Goal: Task Accomplishment & Management: Complete application form

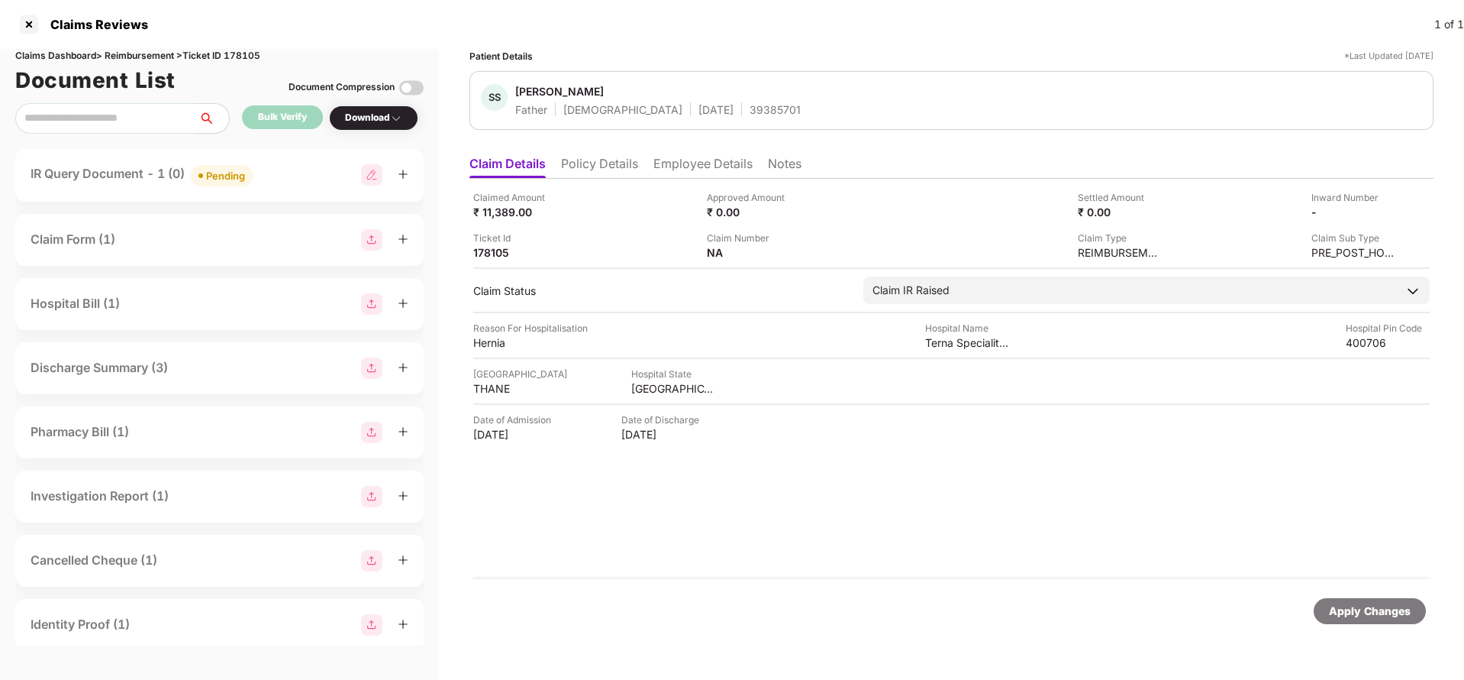
click at [1368, 609] on div "Apply Changes" at bounding box center [1370, 610] width 82 height 17
click at [217, 166] on span "Pending" at bounding box center [222, 175] width 62 height 21
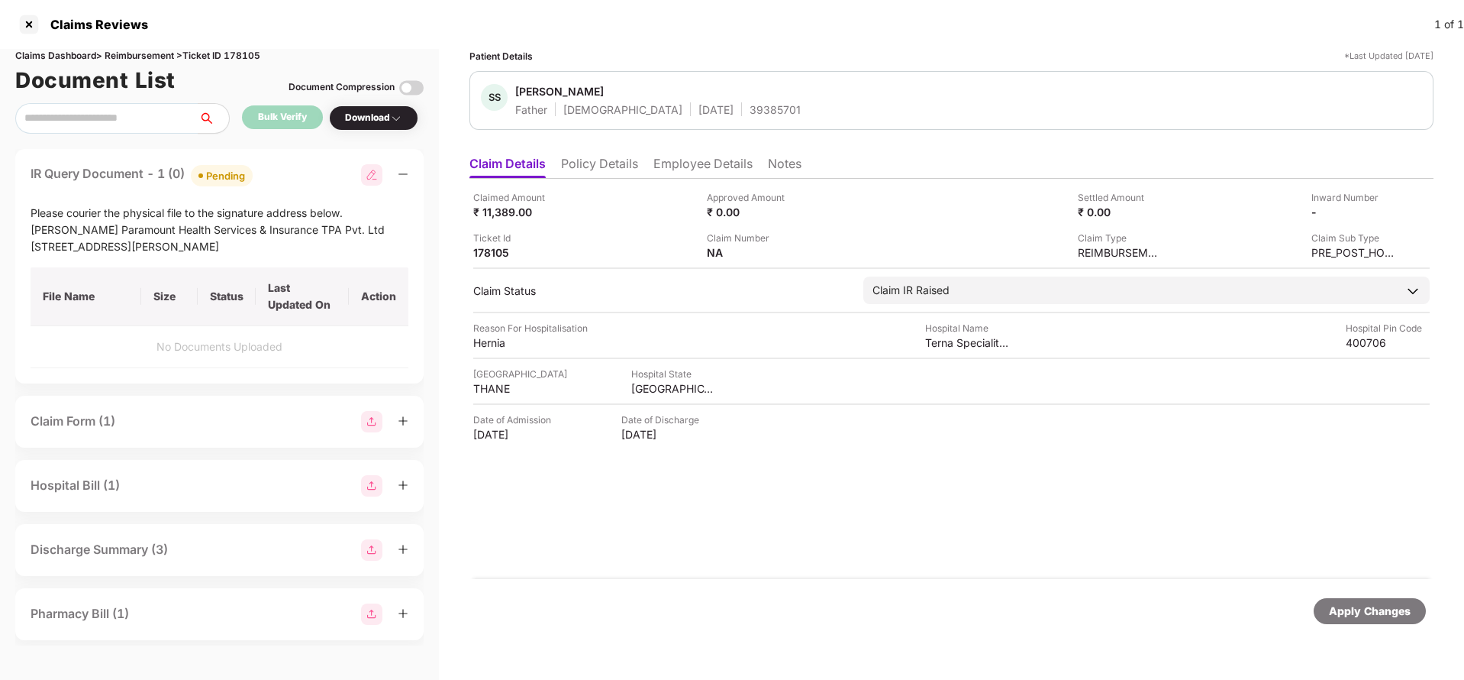
click at [243, 55] on div "Claims Dashboard > Reimbursement > Ticket ID 178105" at bounding box center [219, 56] width 408 height 15
click at [245, 58] on div "Claims Dashboard > Reimbursement > Ticket ID 178105" at bounding box center [219, 56] width 408 height 15
copy div "178105"
click at [1355, 624] on div "Apply Changes" at bounding box center [952, 611] width 964 height 64
click at [1355, 615] on div "Apply Changes" at bounding box center [1370, 610] width 82 height 17
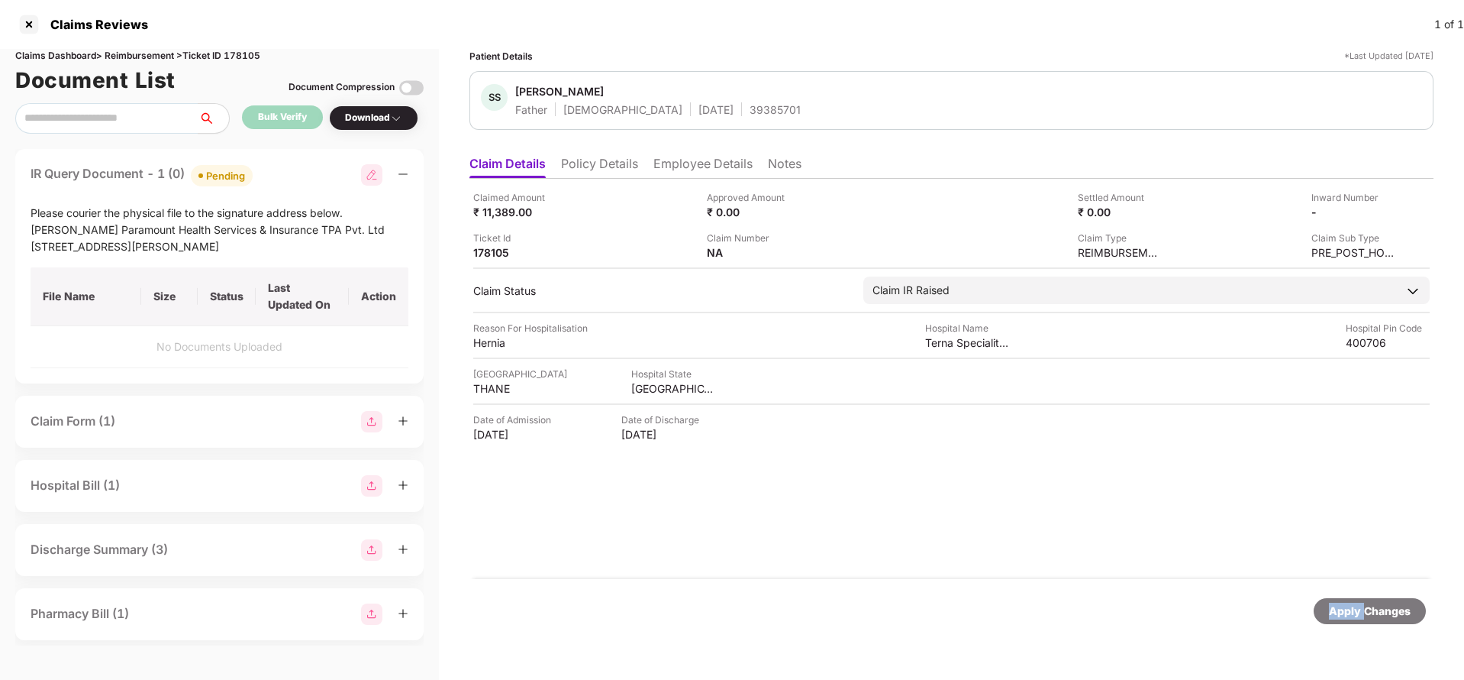
click at [1355, 615] on div "Apply Changes" at bounding box center [1370, 610] width 82 height 17
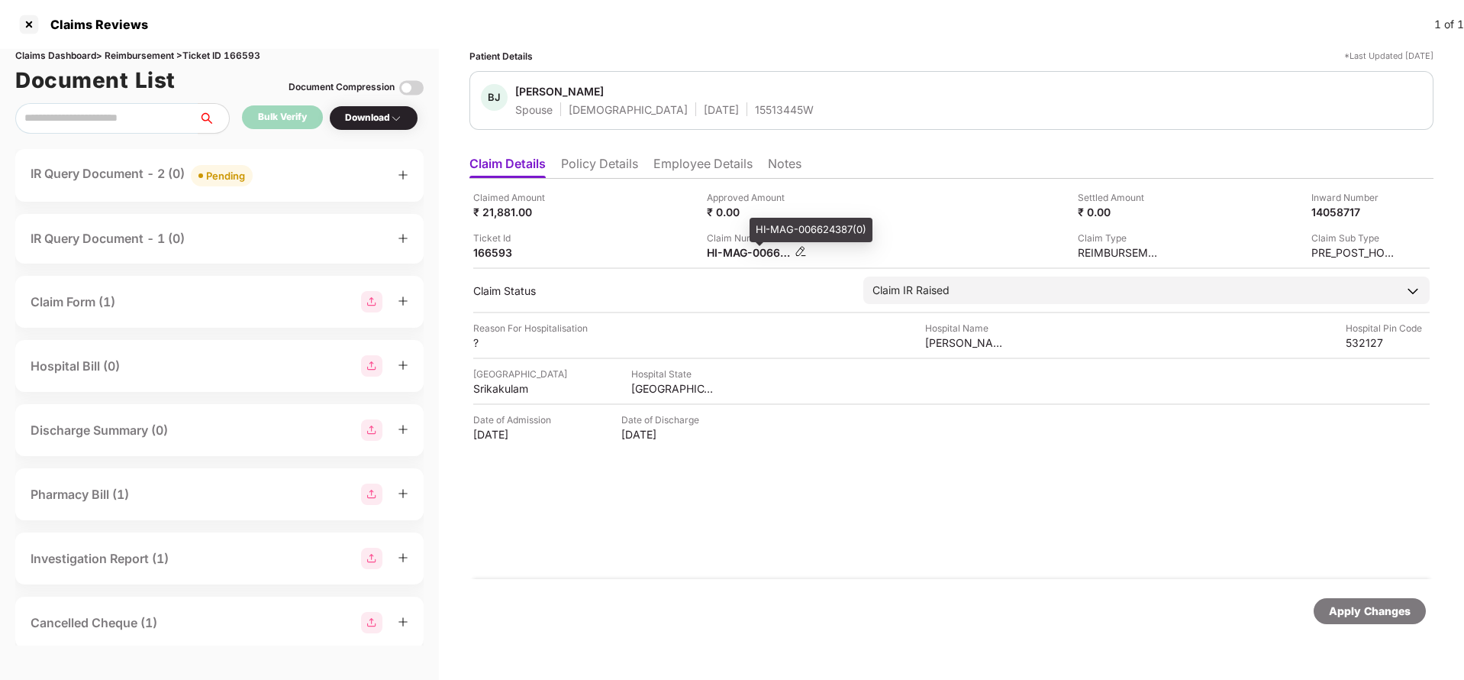
click at [758, 257] on div "HI-MAG-006624387(0)" at bounding box center [749, 252] width 84 height 15
copy div
click at [226, 166] on span "Pending" at bounding box center [222, 175] width 62 height 21
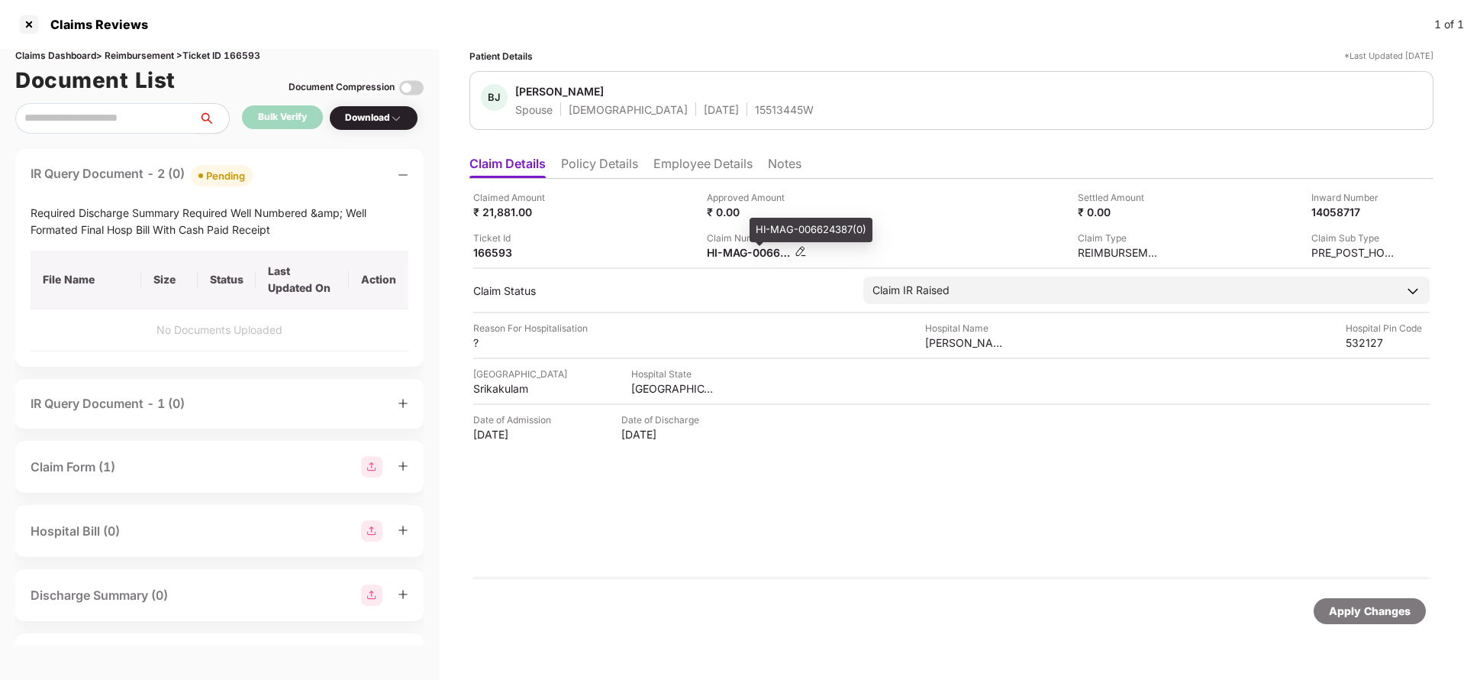
click at [734, 253] on div "HI-MAG-006624387(0)" at bounding box center [749, 252] width 84 height 15
copy div
click at [1356, 618] on div "Apply Changes" at bounding box center [1370, 610] width 82 height 17
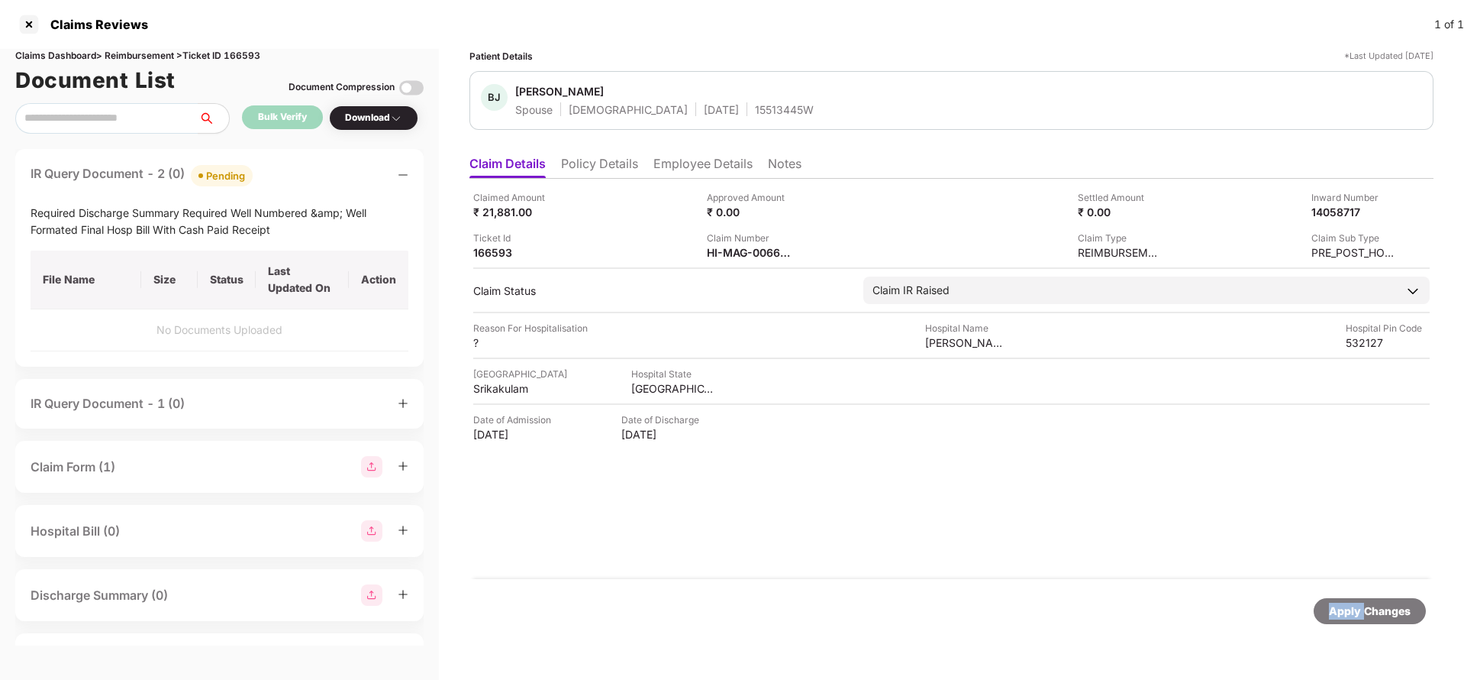
click at [1356, 618] on div "Apply Changes" at bounding box center [1370, 610] width 82 height 17
click at [248, 50] on div "Claims Dashboard > Reimbursement > Ticket ID 166593" at bounding box center [219, 56] width 408 height 15
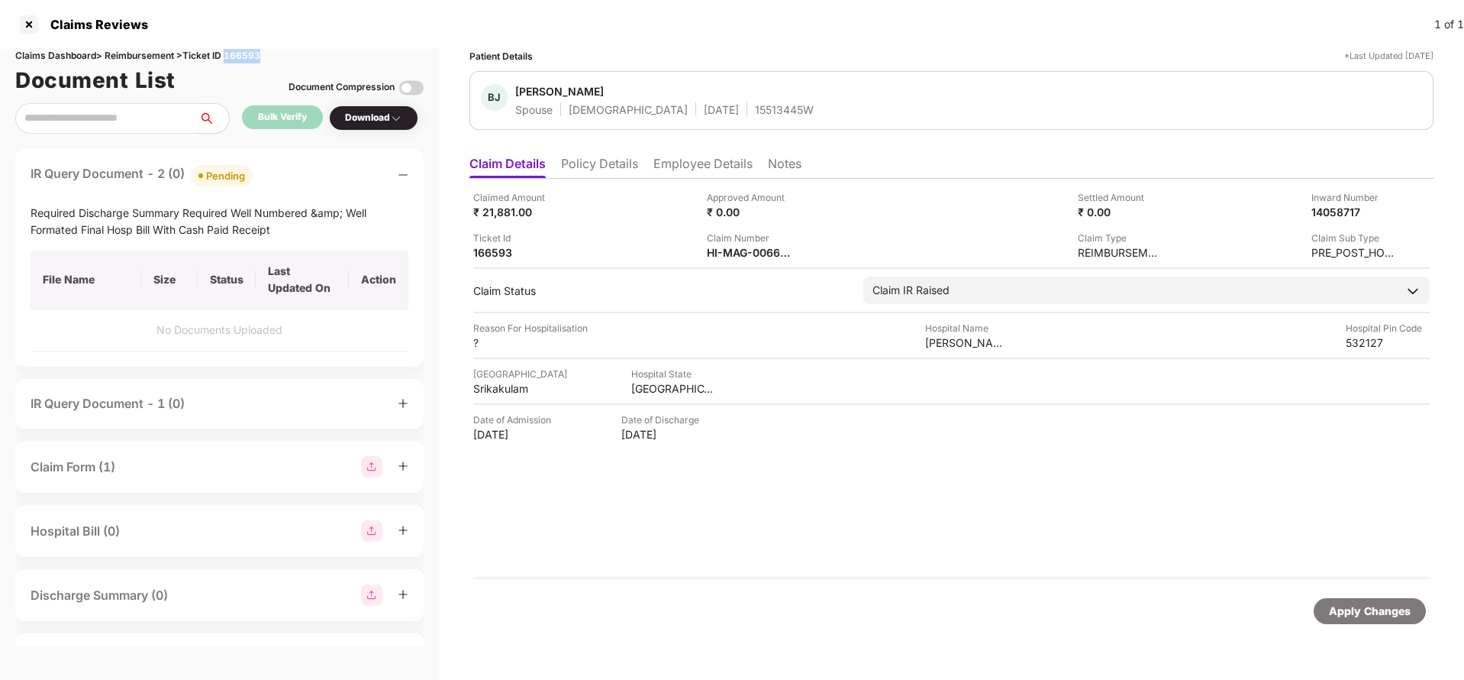
copy div "166593"
click at [1360, 609] on div "Apply Changes" at bounding box center [1370, 610] width 82 height 17
drag, startPoint x: 1360, startPoint y: 609, endPoint x: 1352, endPoint y: 584, distance: 25.6
click at [1362, 609] on div "Apply Changes" at bounding box center [1370, 610] width 82 height 17
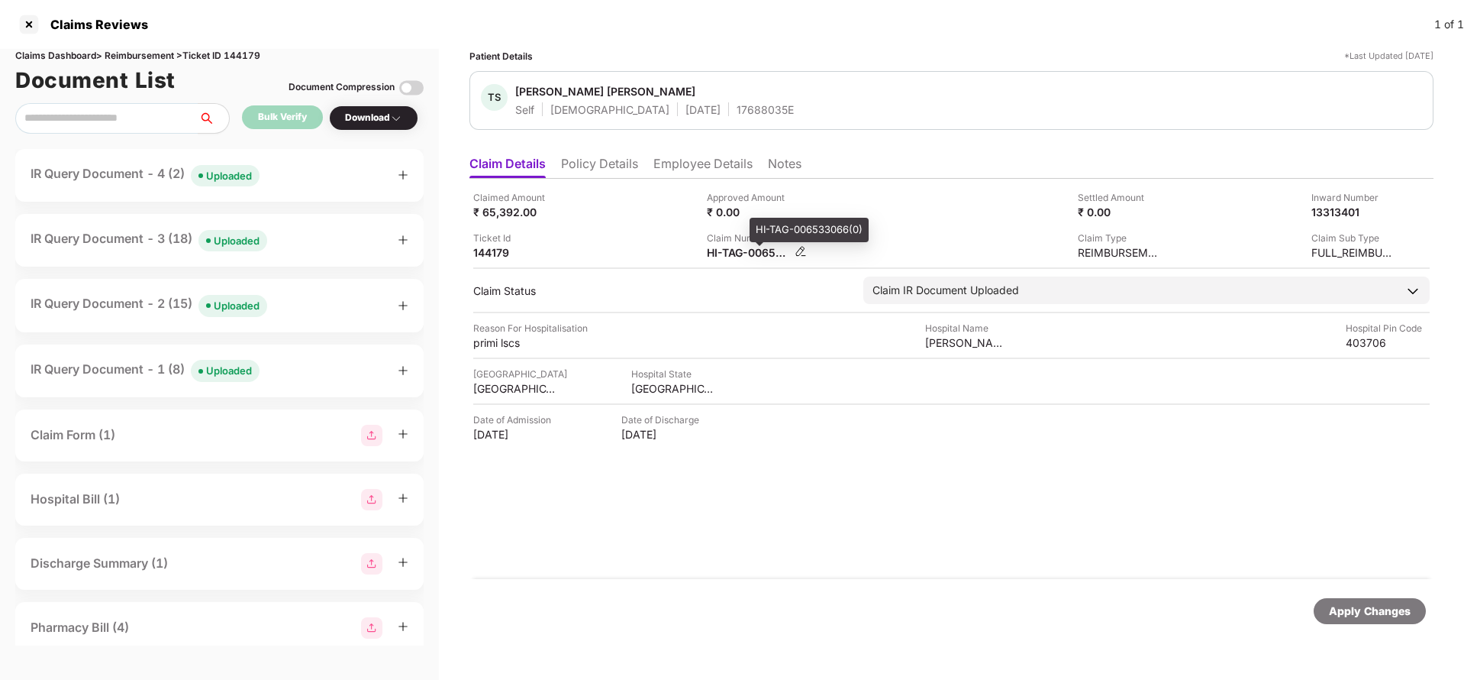
click at [734, 254] on div "HI-TAG-006533066(0)" at bounding box center [749, 252] width 84 height 15
copy div
click at [218, 180] on div "Uploaded" at bounding box center [229, 175] width 46 height 15
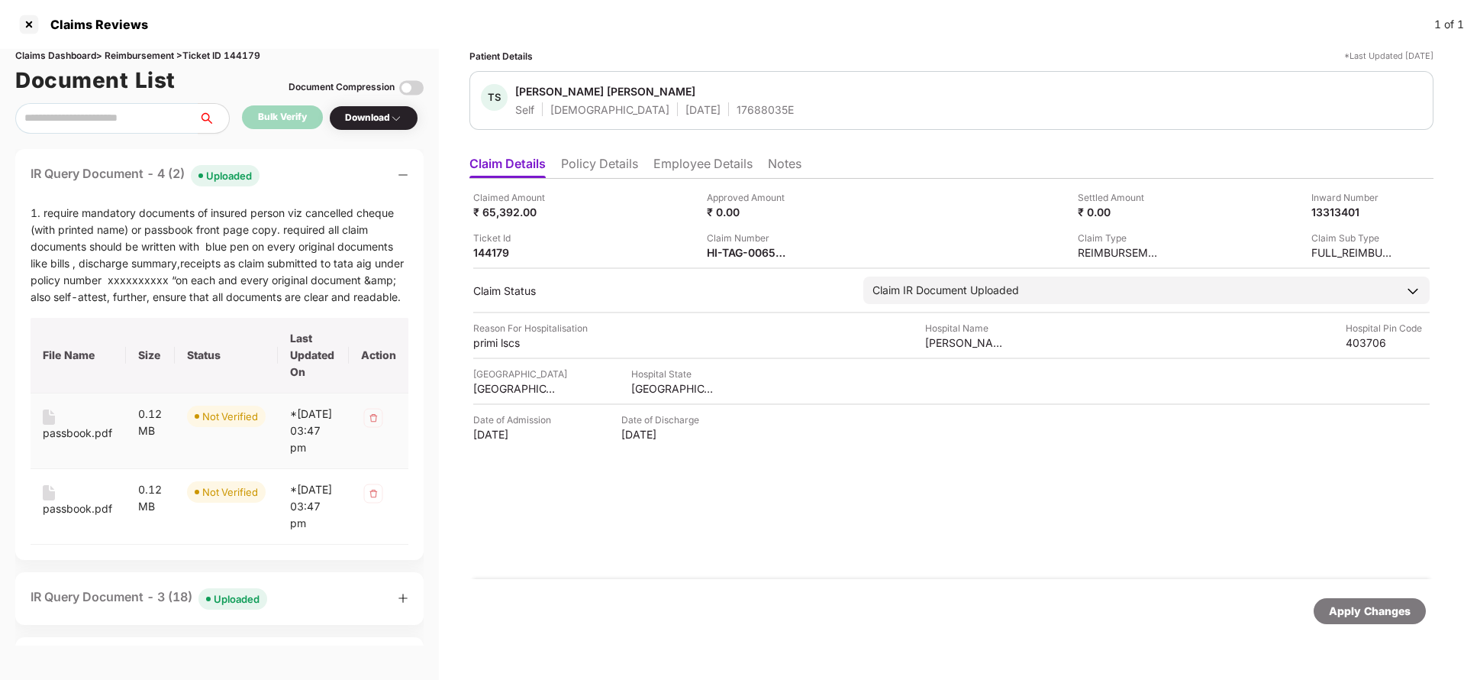
click at [76, 437] on div "passbook.pdf" at bounding box center [77, 433] width 69 height 17
click at [76, 517] on div "passbook.pdf" at bounding box center [77, 508] width 69 height 17
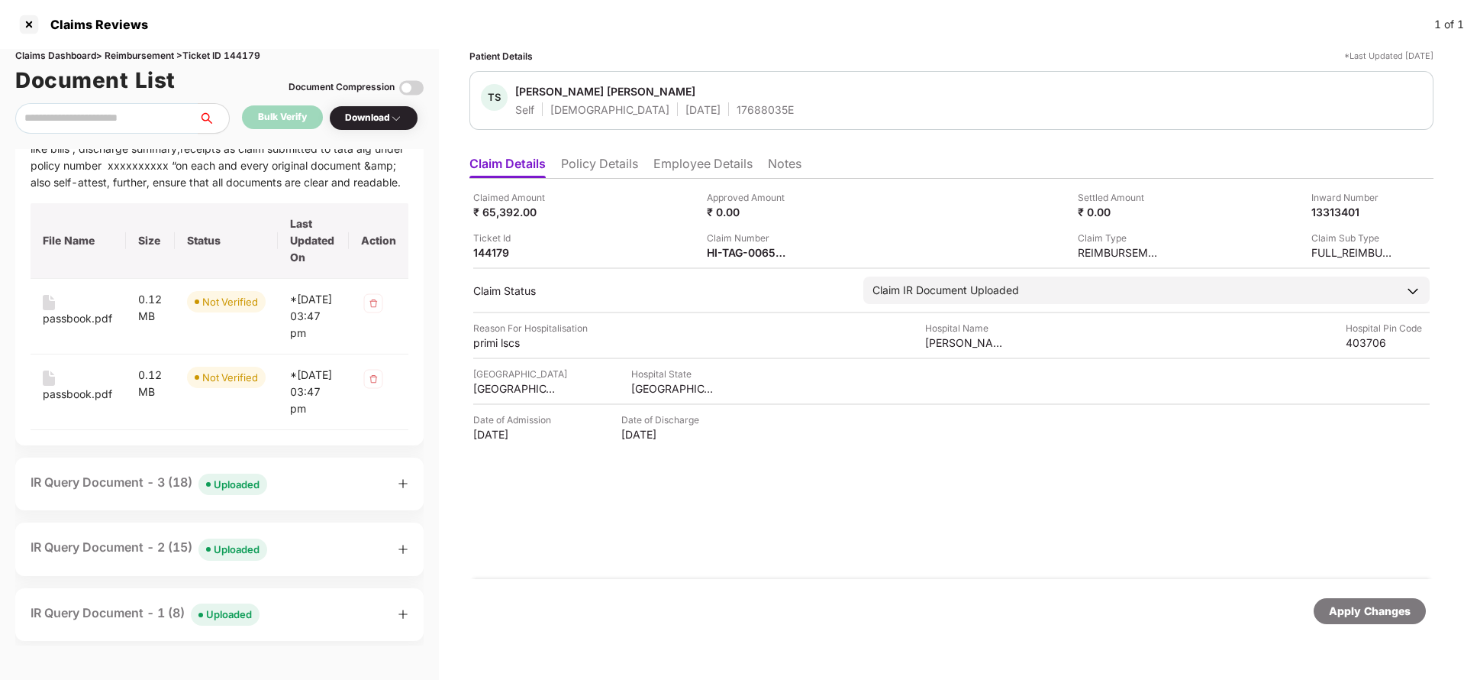
click at [231, 492] on div "Uploaded" at bounding box center [237, 483] width 46 height 15
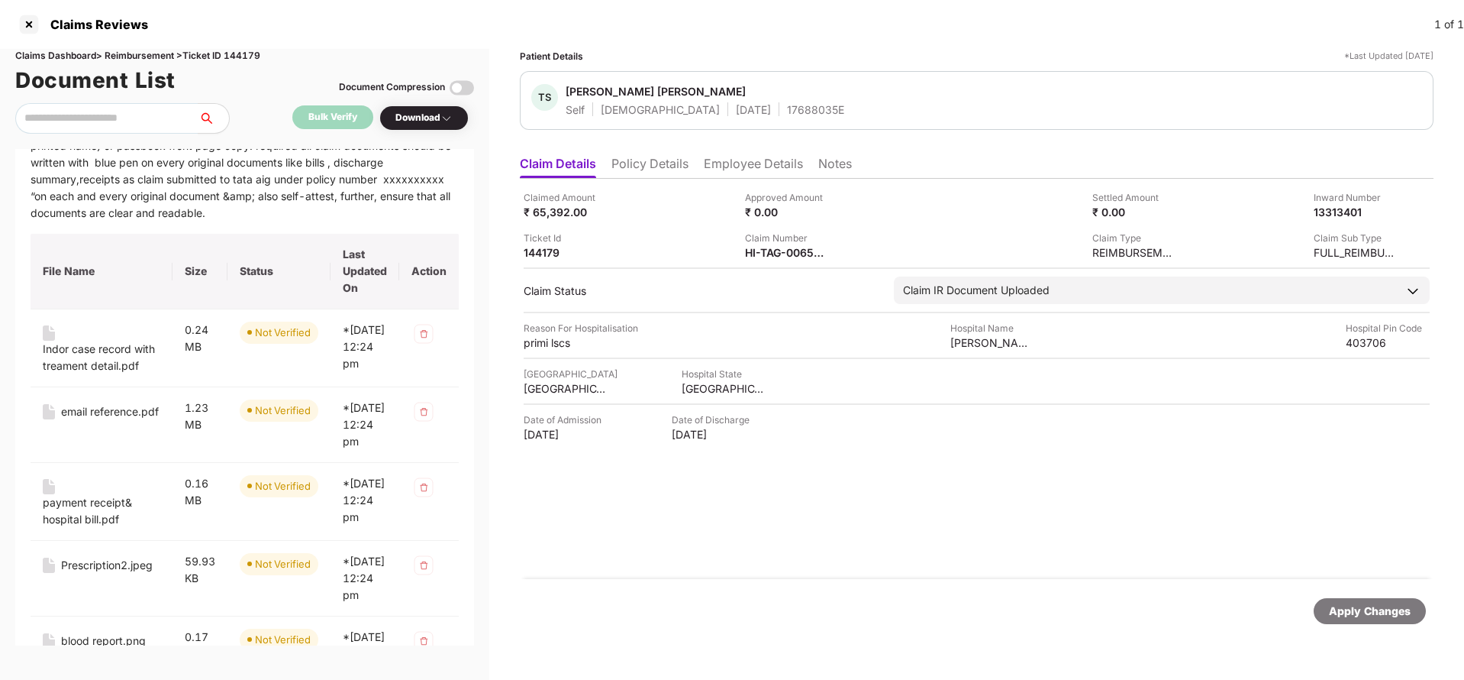
scroll to position [458, 0]
click at [213, 461] on td "1.23 MB" at bounding box center [200, 424] width 55 height 76
click at [64, 373] on div "Indor case record with treament detail.pdf" at bounding box center [102, 356] width 118 height 34
click at [108, 418] on div "email reference.pdf" at bounding box center [110, 410] width 98 height 17
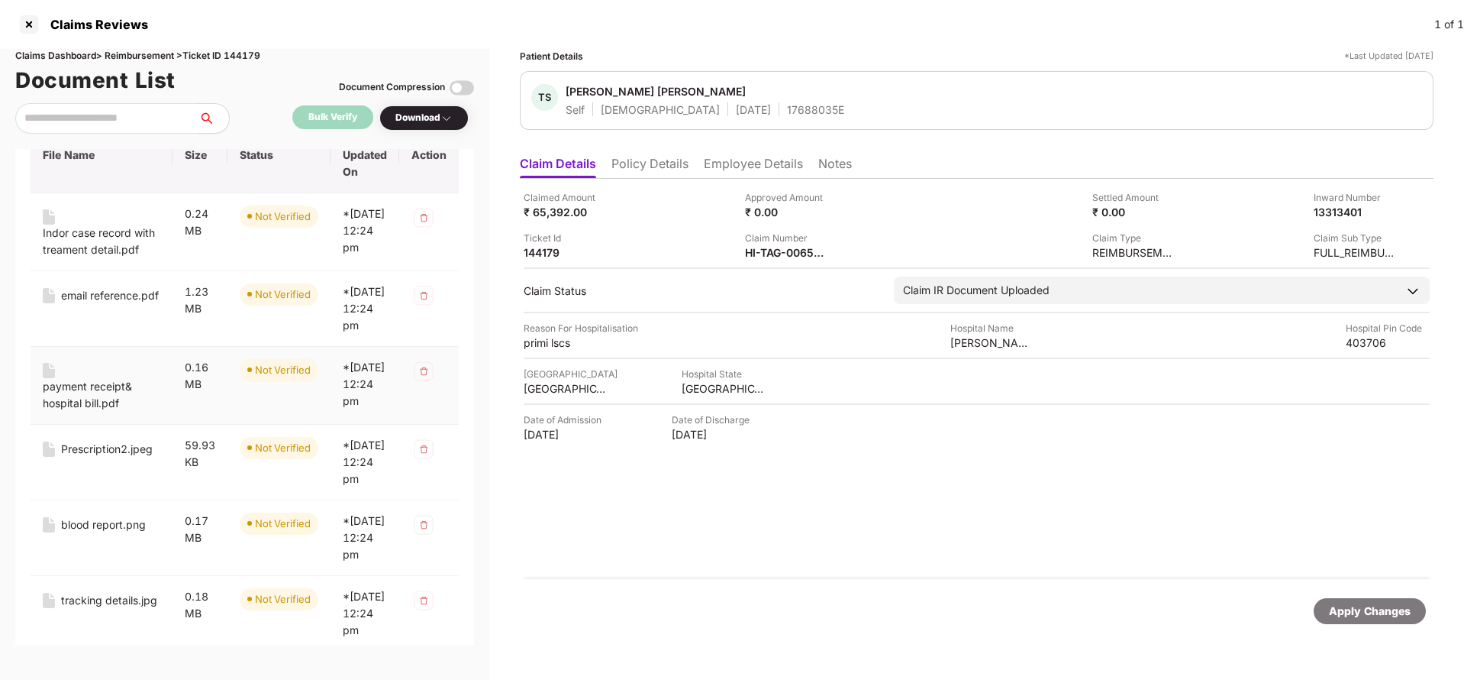
click at [79, 412] on div "payment receipt& hospital bill.pdf" at bounding box center [102, 395] width 118 height 34
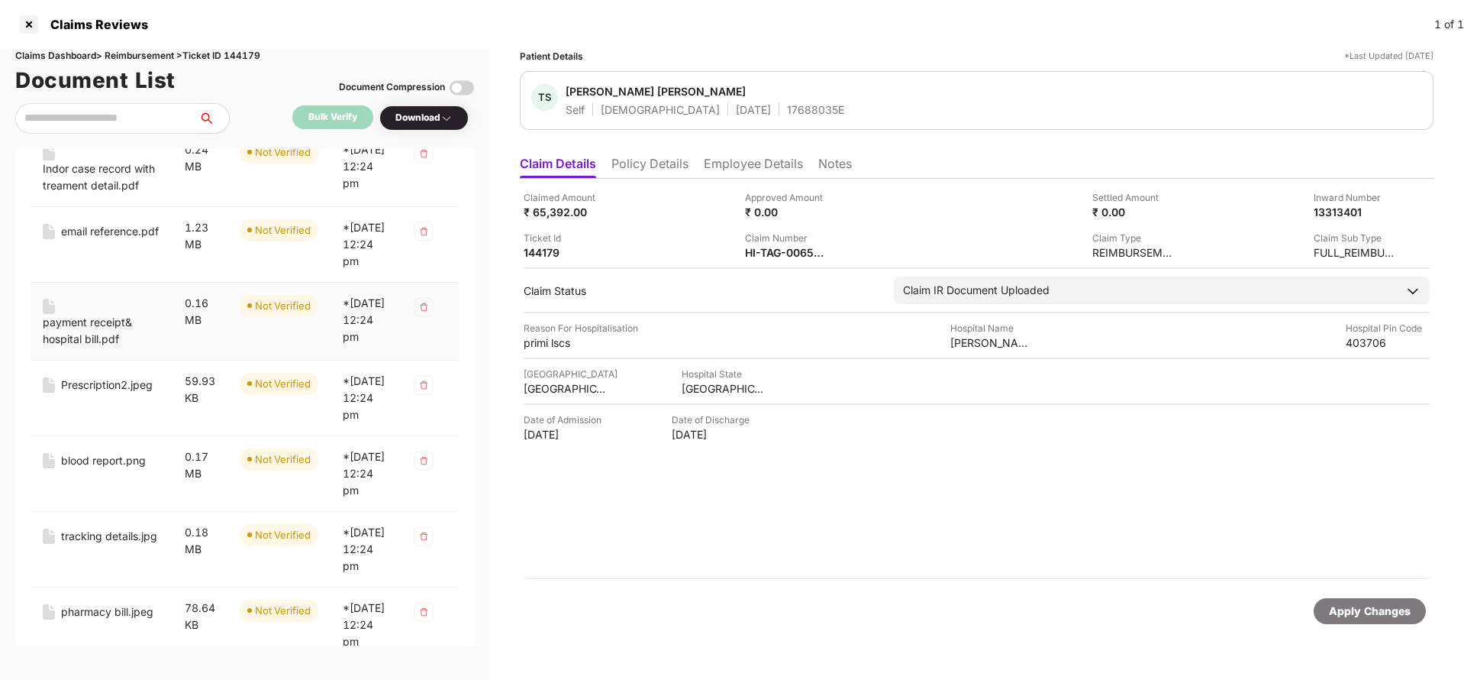
scroll to position [687, 0]
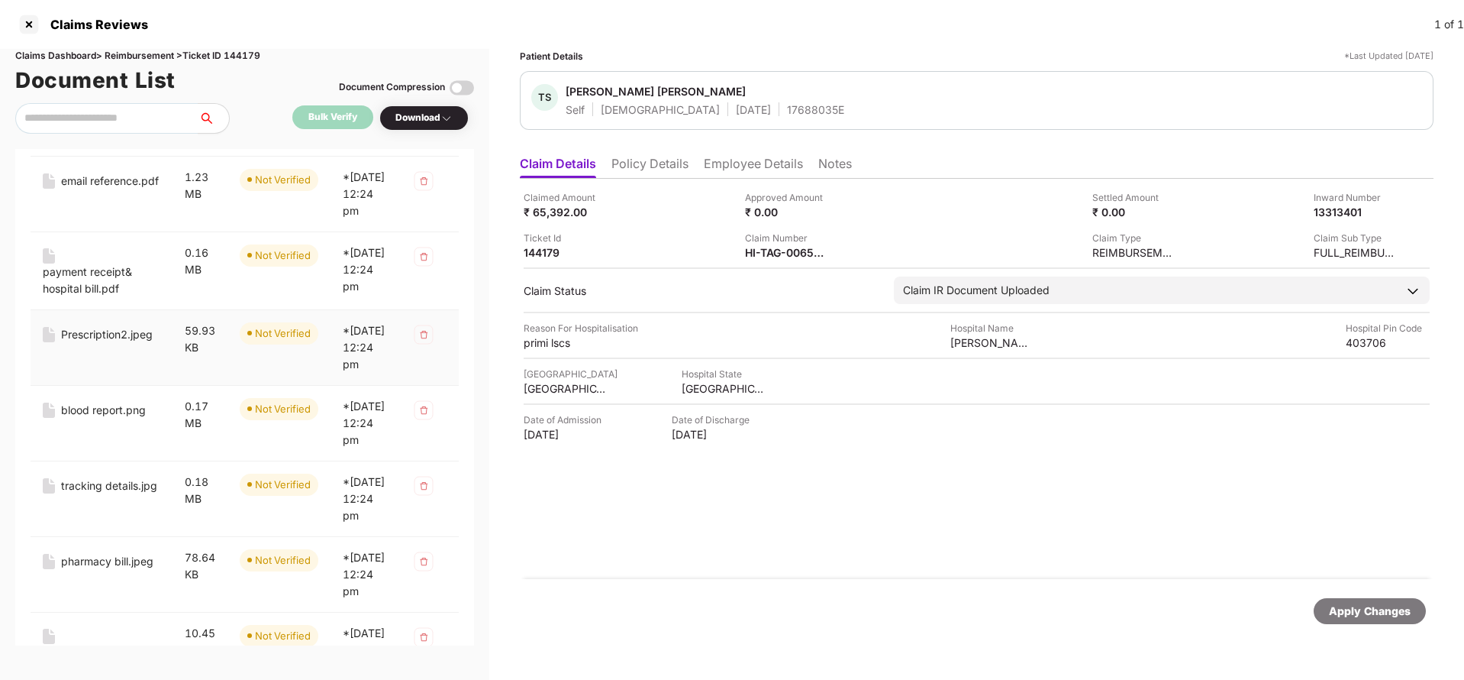
click at [99, 343] on div "Prescription2.jpeg" at bounding box center [107, 334] width 92 height 17
click at [95, 418] on div "blood report.png" at bounding box center [103, 410] width 85 height 17
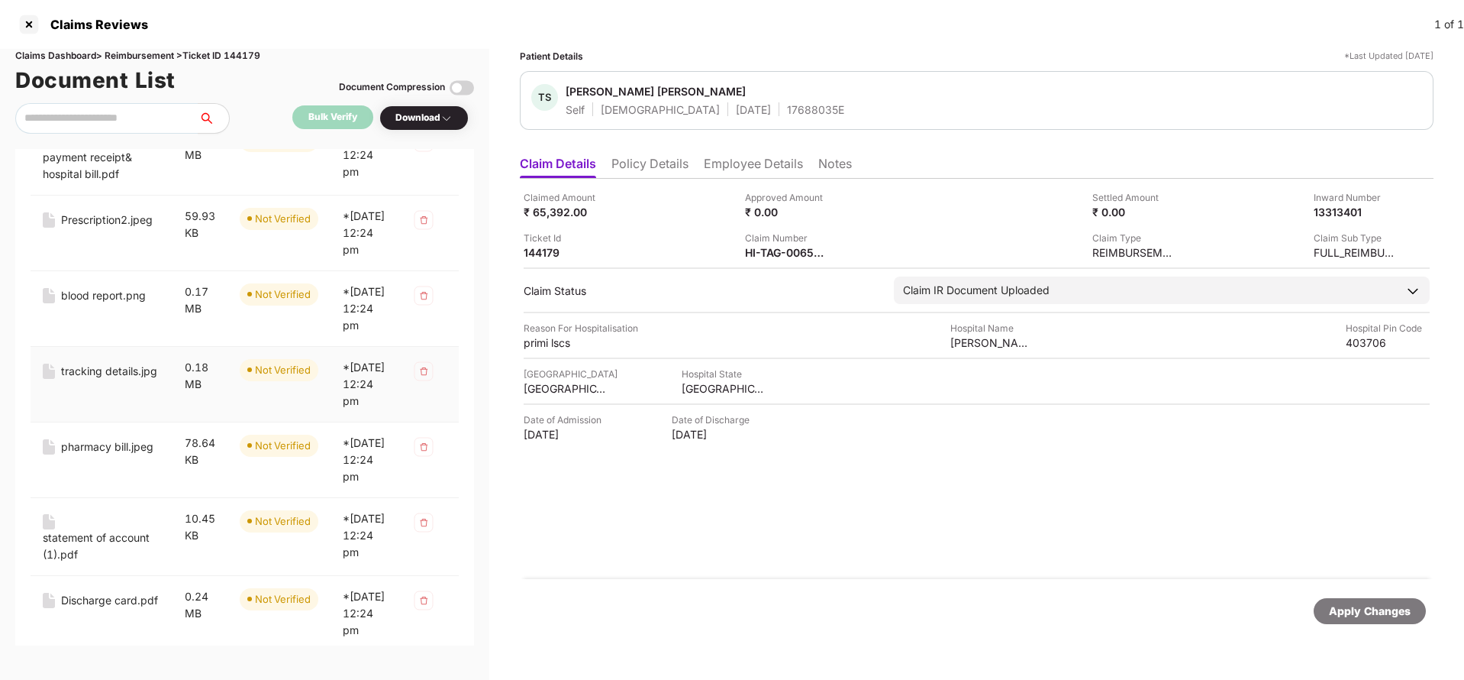
click at [102, 379] on div "tracking details.jpg" at bounding box center [109, 371] width 96 height 17
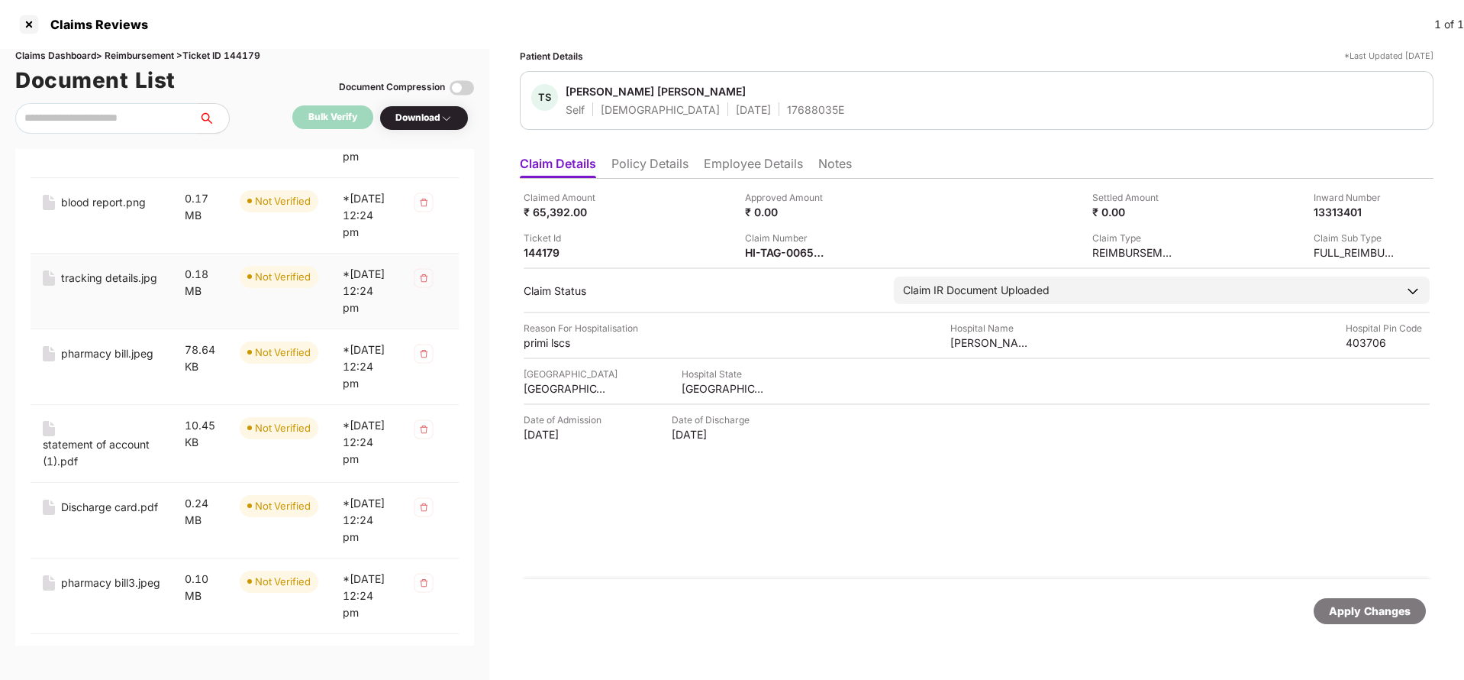
scroll to position [916, 0]
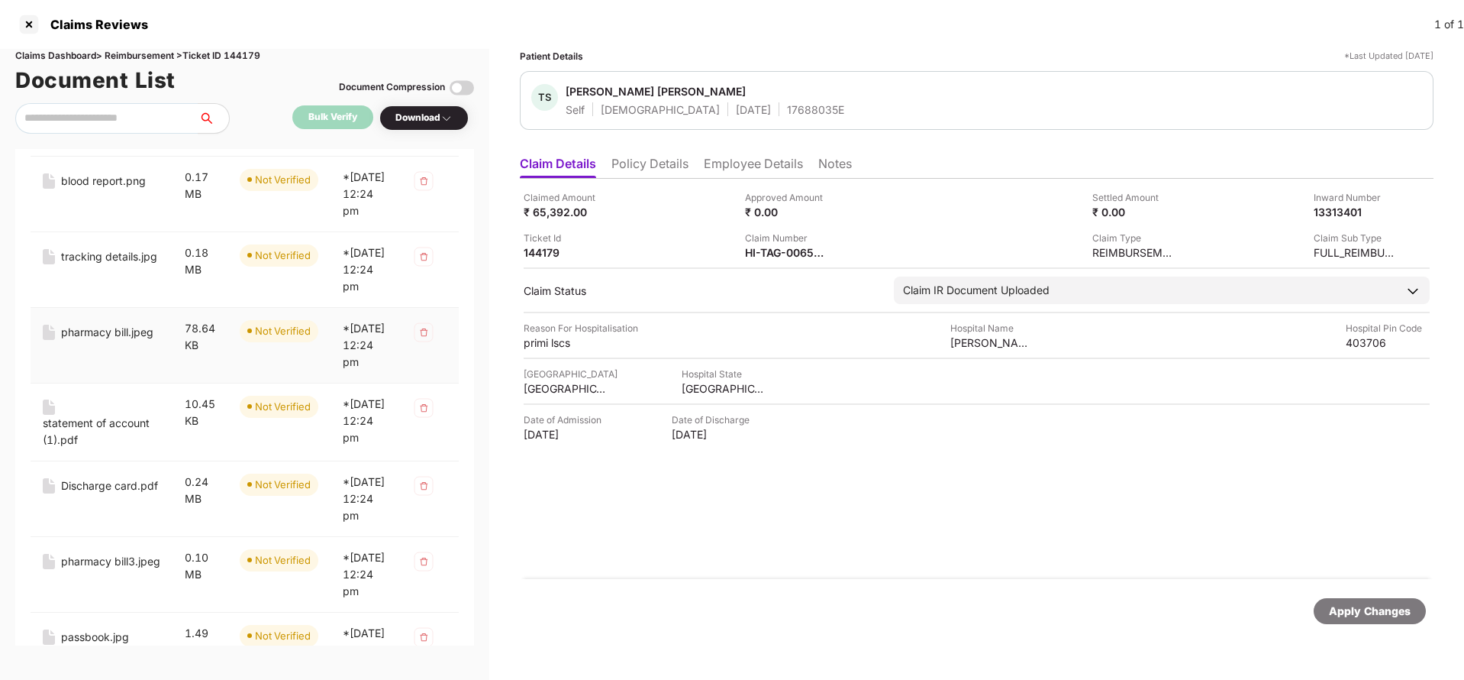
click at [102, 341] on div "pharmacy bill.jpeg" at bounding box center [107, 332] width 92 height 17
click at [89, 448] on div "statement of account (1).pdf" at bounding box center [102, 432] width 118 height 34
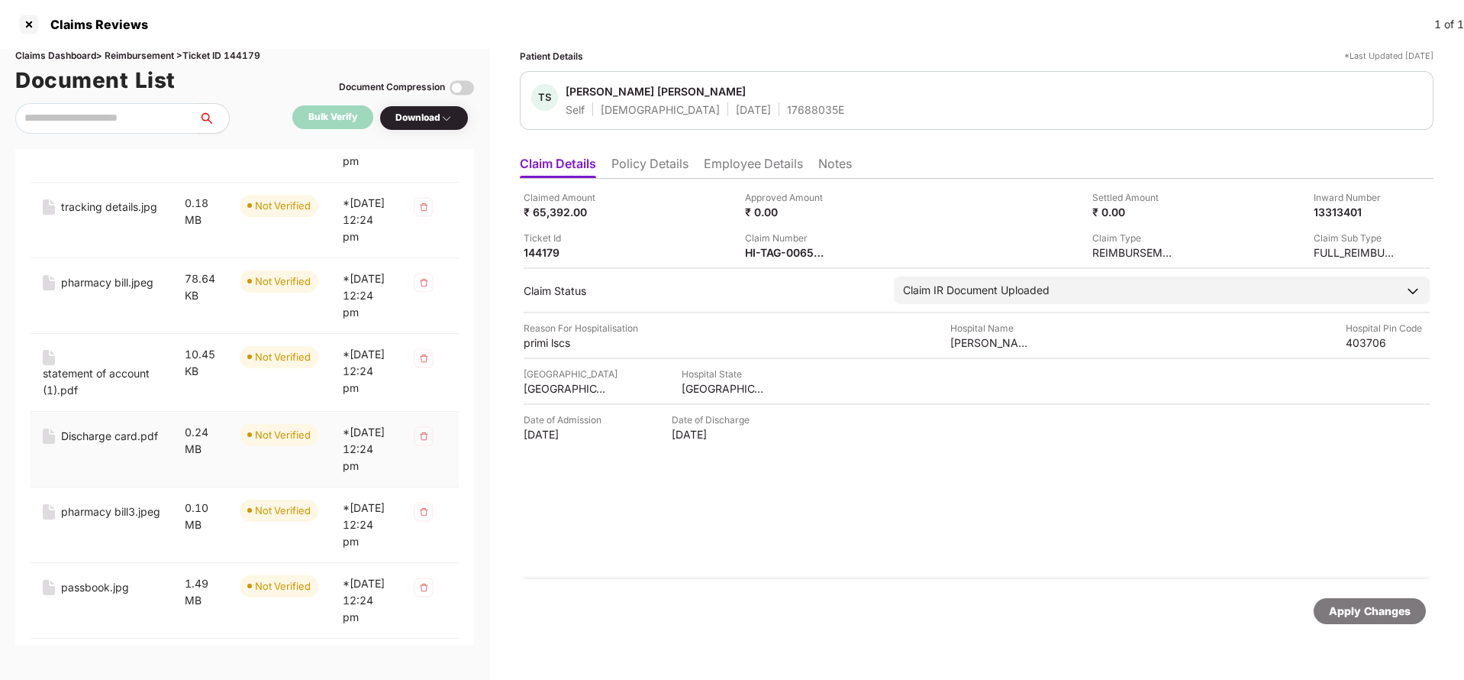
scroll to position [1031, 0]
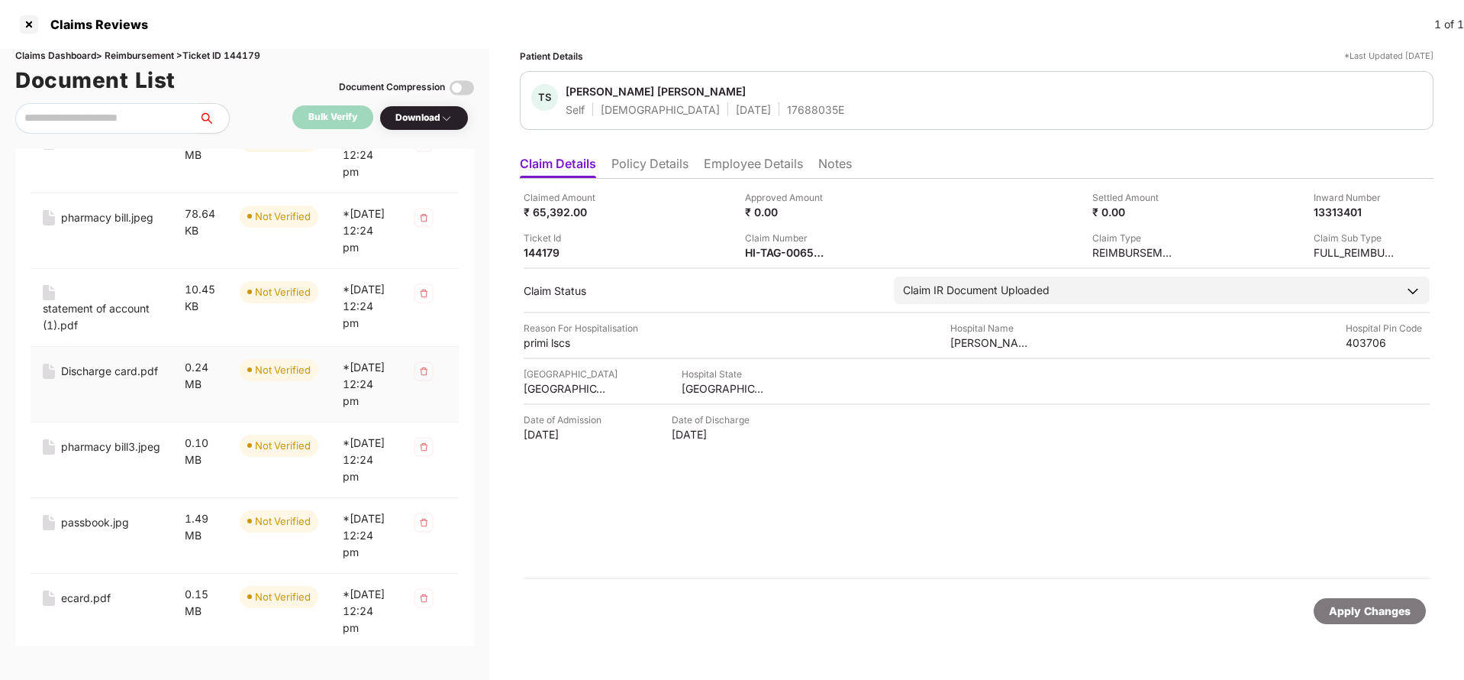
click at [92, 422] on td "Discharge card.pdf" at bounding box center [102, 385] width 142 height 76
click at [96, 379] on div "Discharge card.pdf" at bounding box center [109, 371] width 97 height 17
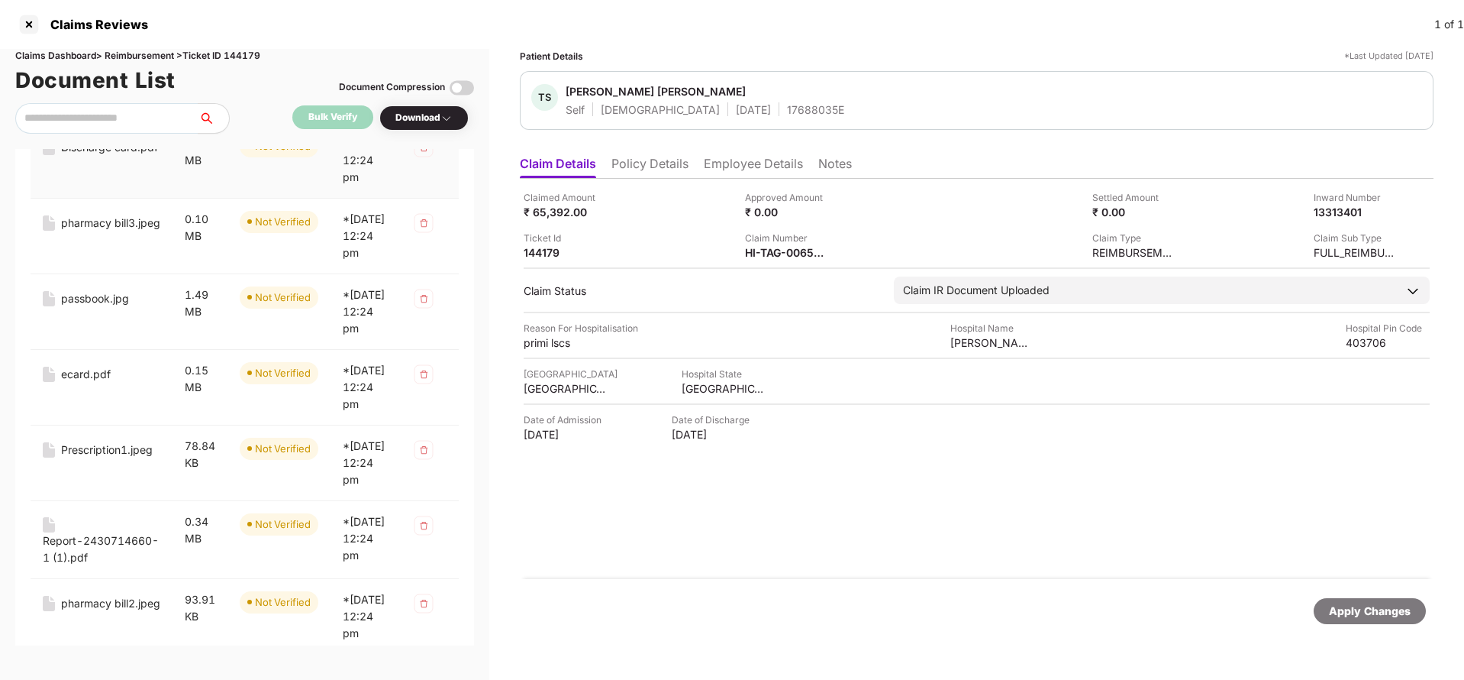
scroll to position [1260, 0]
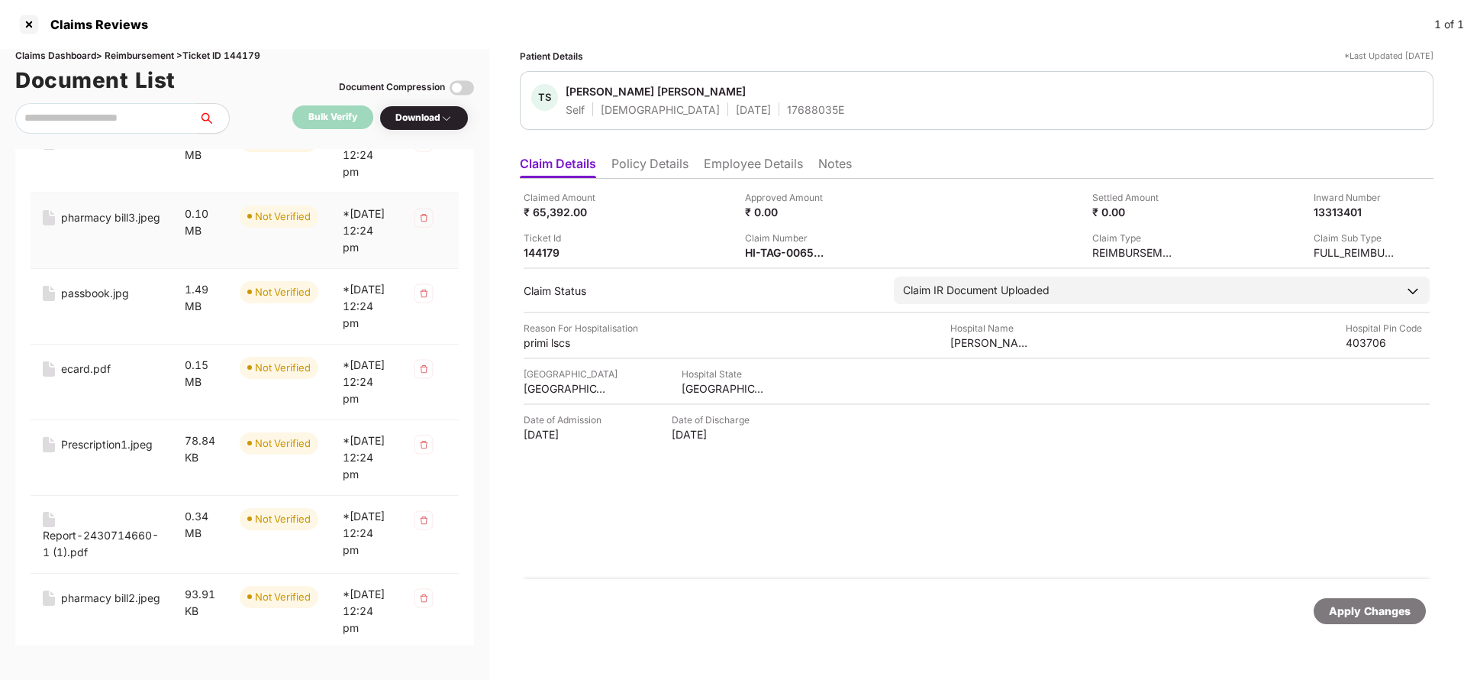
click at [88, 226] on div "pharmacy bill3.jpeg" at bounding box center [110, 217] width 99 height 17
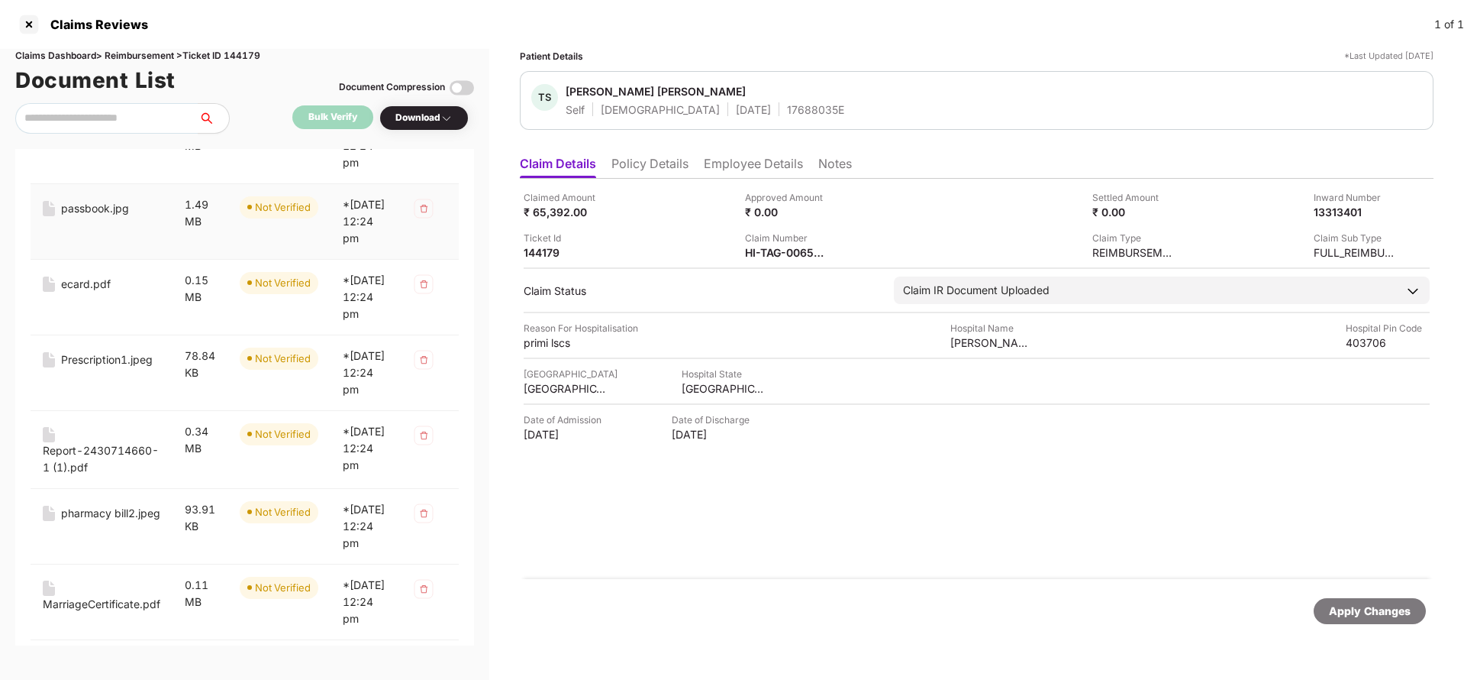
scroll to position [1374, 0]
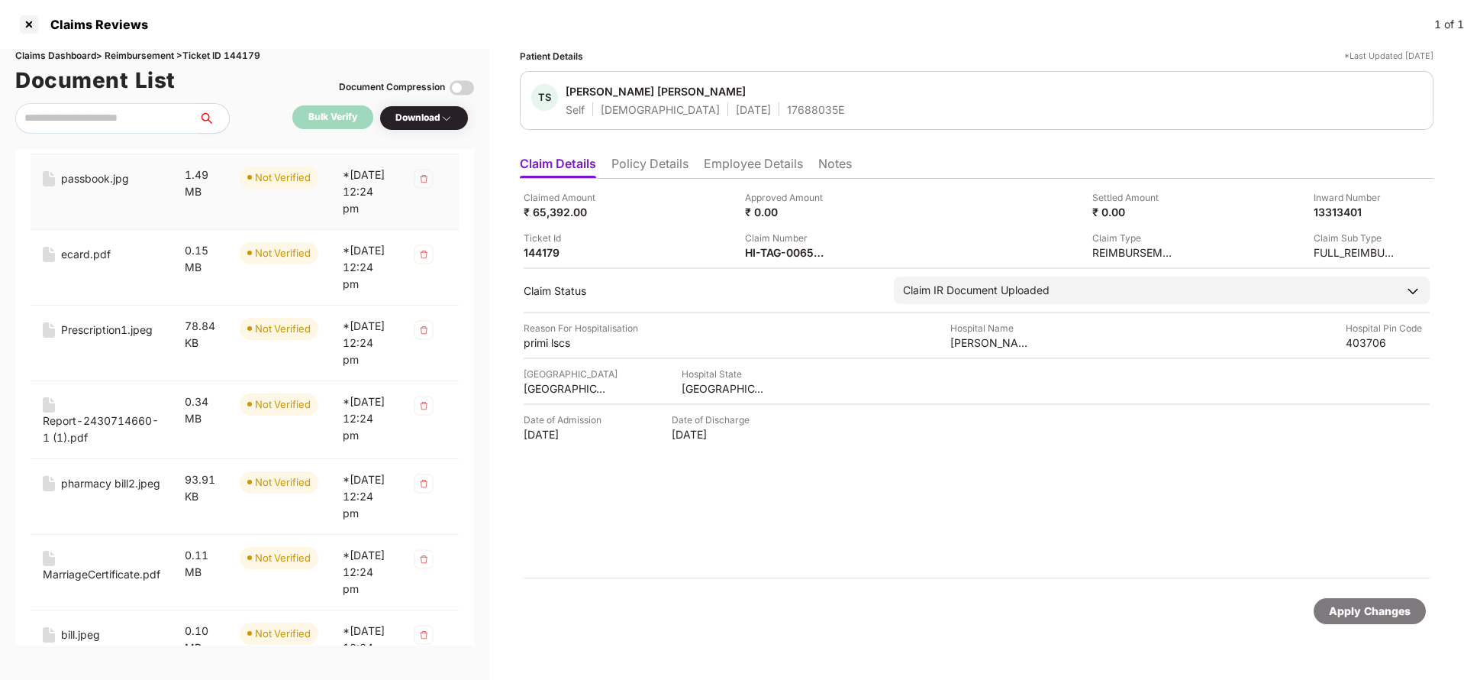
click at [81, 187] on div "passbook.jpg" at bounding box center [95, 178] width 68 height 17
click at [78, 263] on div "ecard.pdf" at bounding box center [86, 254] width 50 height 17
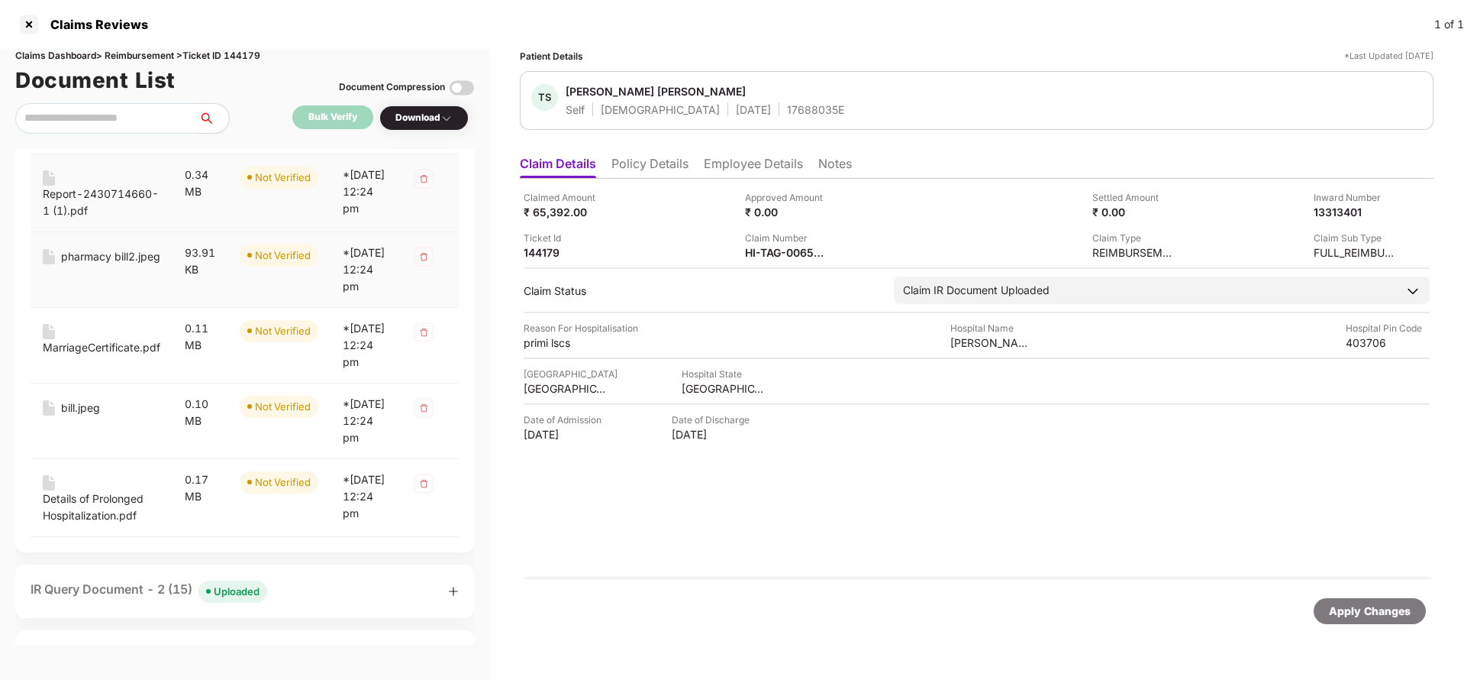
scroll to position [1603, 0]
click at [86, 109] on div "Prescription1.jpeg" at bounding box center [107, 100] width 92 height 17
click at [88, 217] on div "Report-2430714660-1 (1).pdf" at bounding box center [102, 200] width 118 height 34
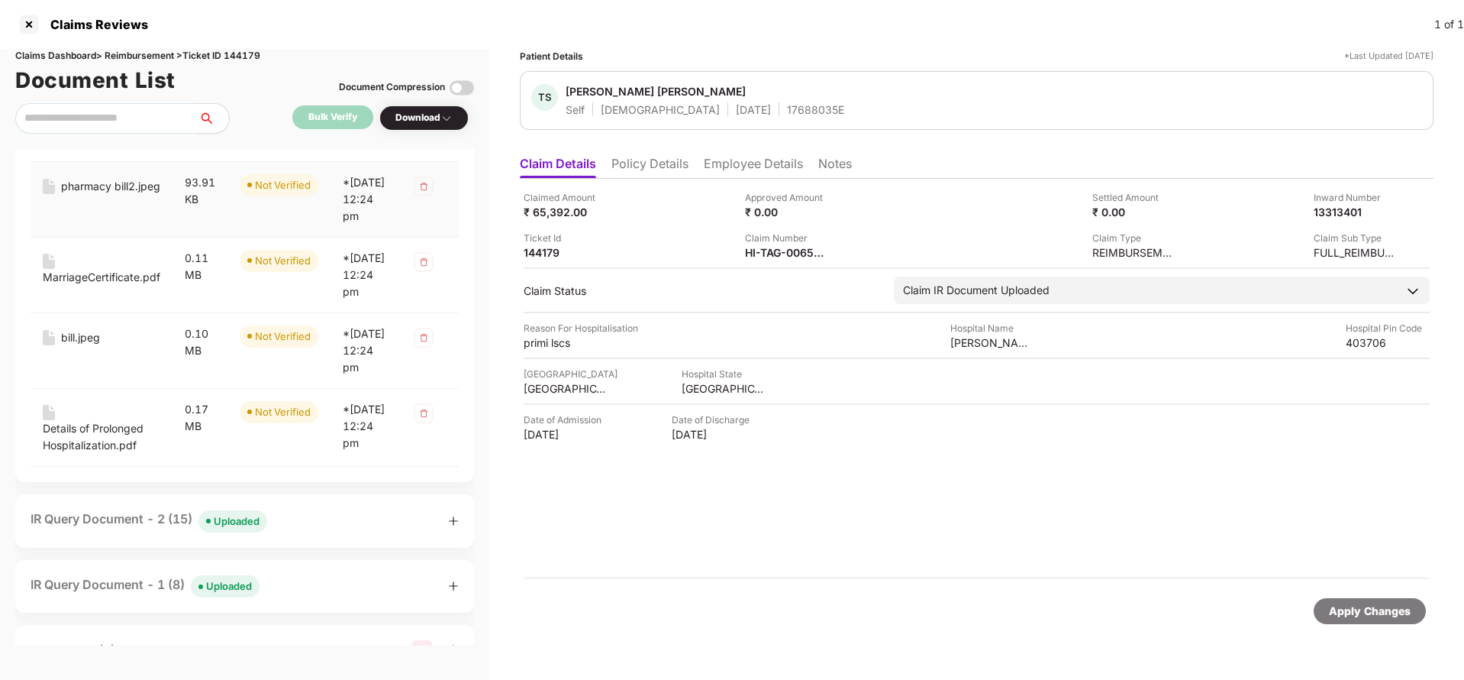
scroll to position [1718, 0]
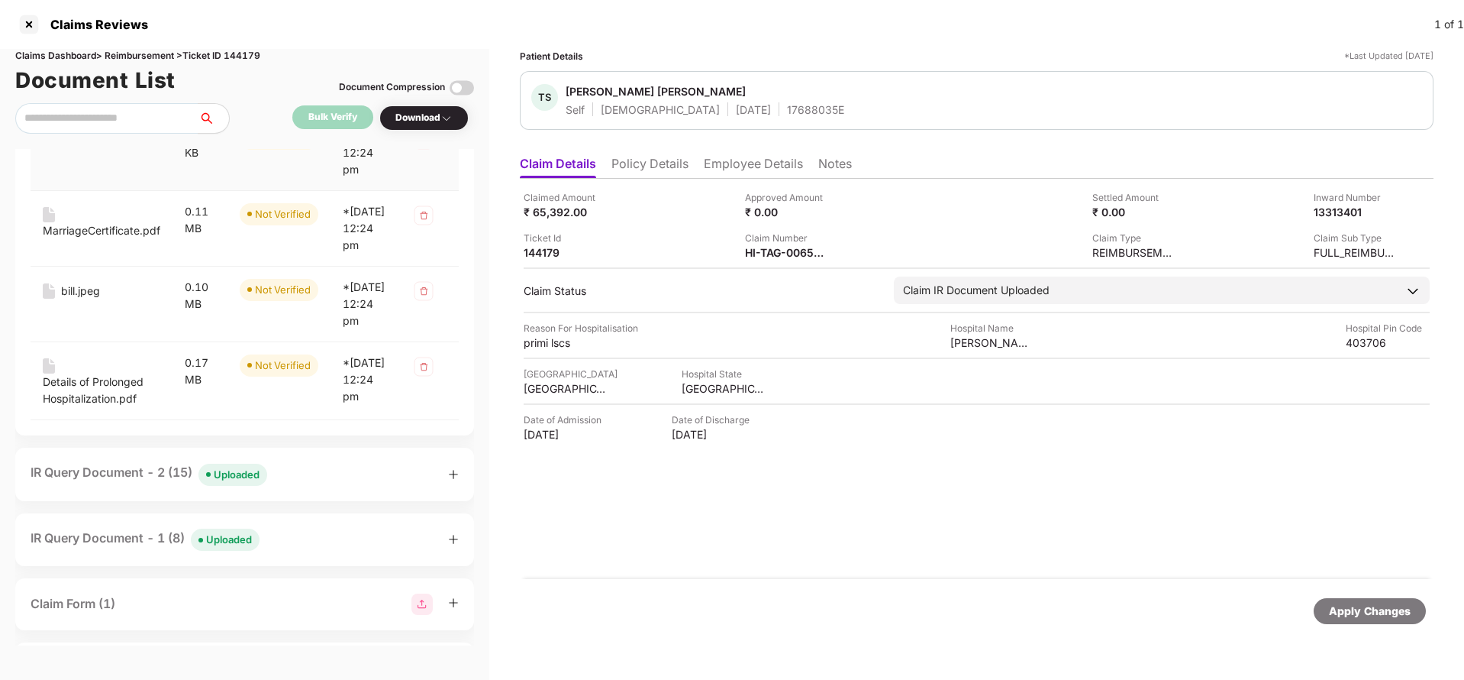
click at [96, 148] on div "pharmacy bill2.jpeg" at bounding box center [110, 139] width 99 height 17
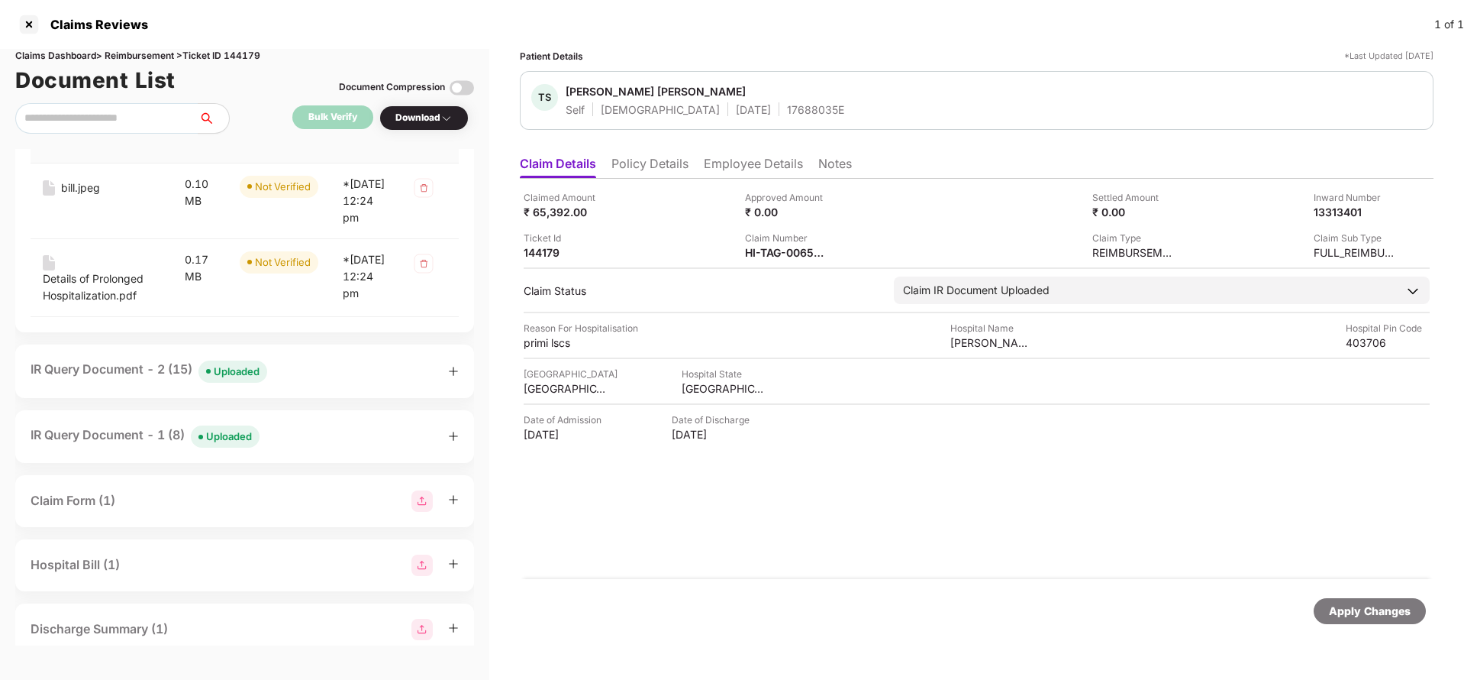
scroll to position [1833, 0]
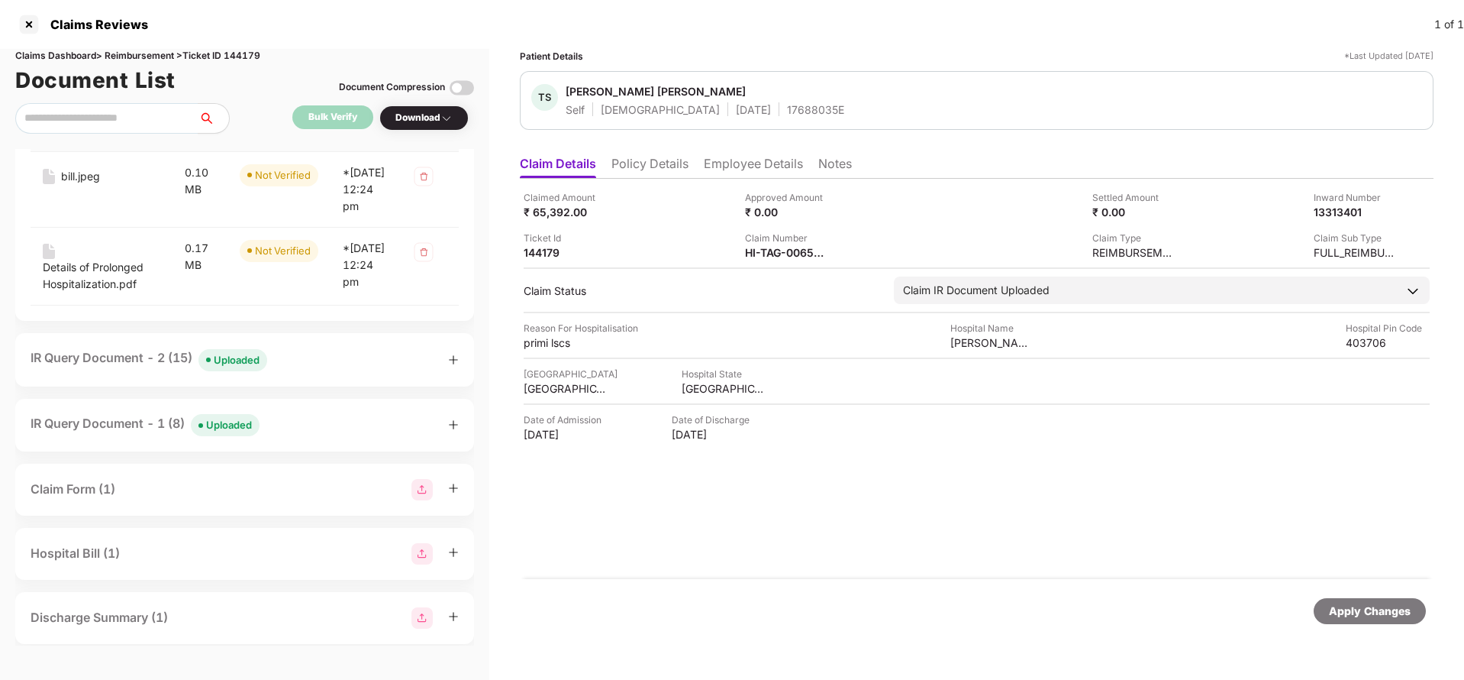
click at [91, 124] on div "MarriageCertificate.pdf" at bounding box center [102, 116] width 118 height 17
click at [79, 185] on div "bill.jpeg" at bounding box center [80, 176] width 39 height 17
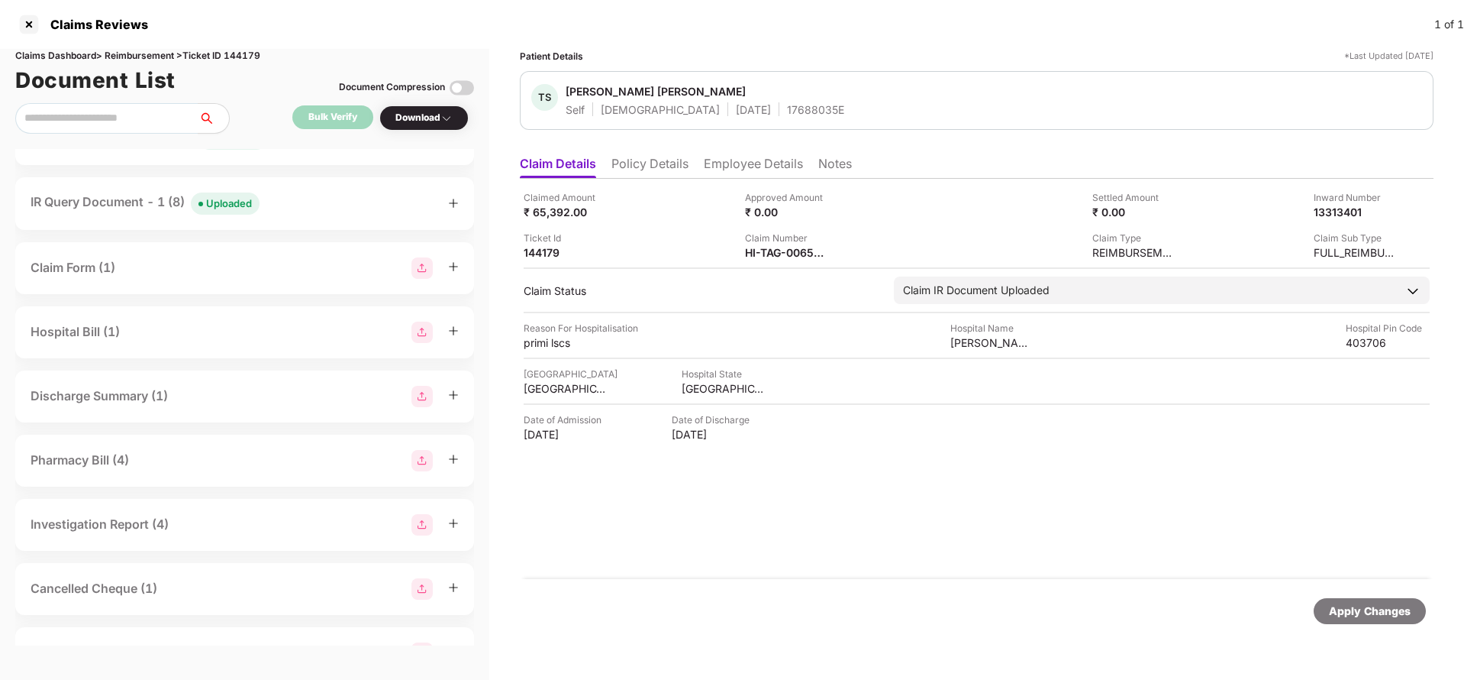
scroll to position [2062, 0]
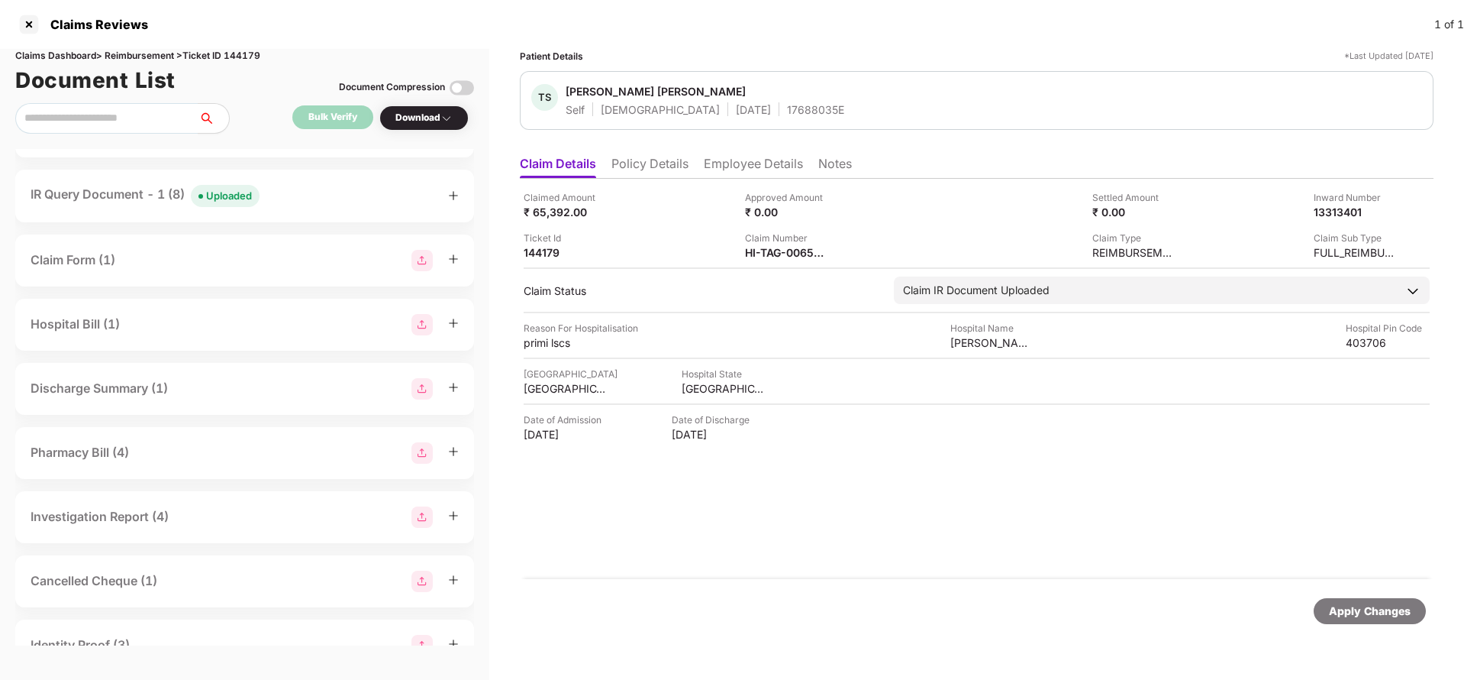
click at [81, 63] on div "Details of Prolonged Hospitalization.pdf" at bounding box center [102, 47] width 118 height 34
click at [244, 138] on div "Uploaded" at bounding box center [237, 130] width 46 height 15
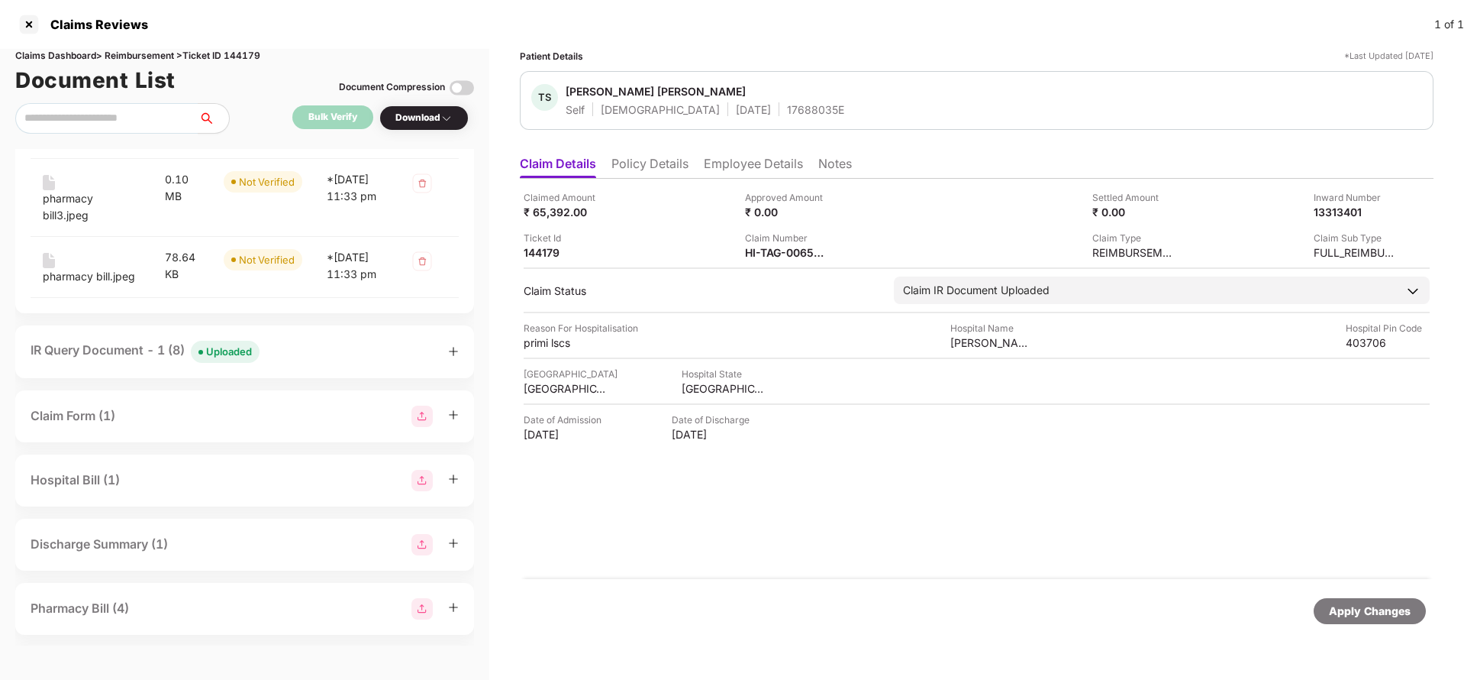
scroll to position [3436, 0]
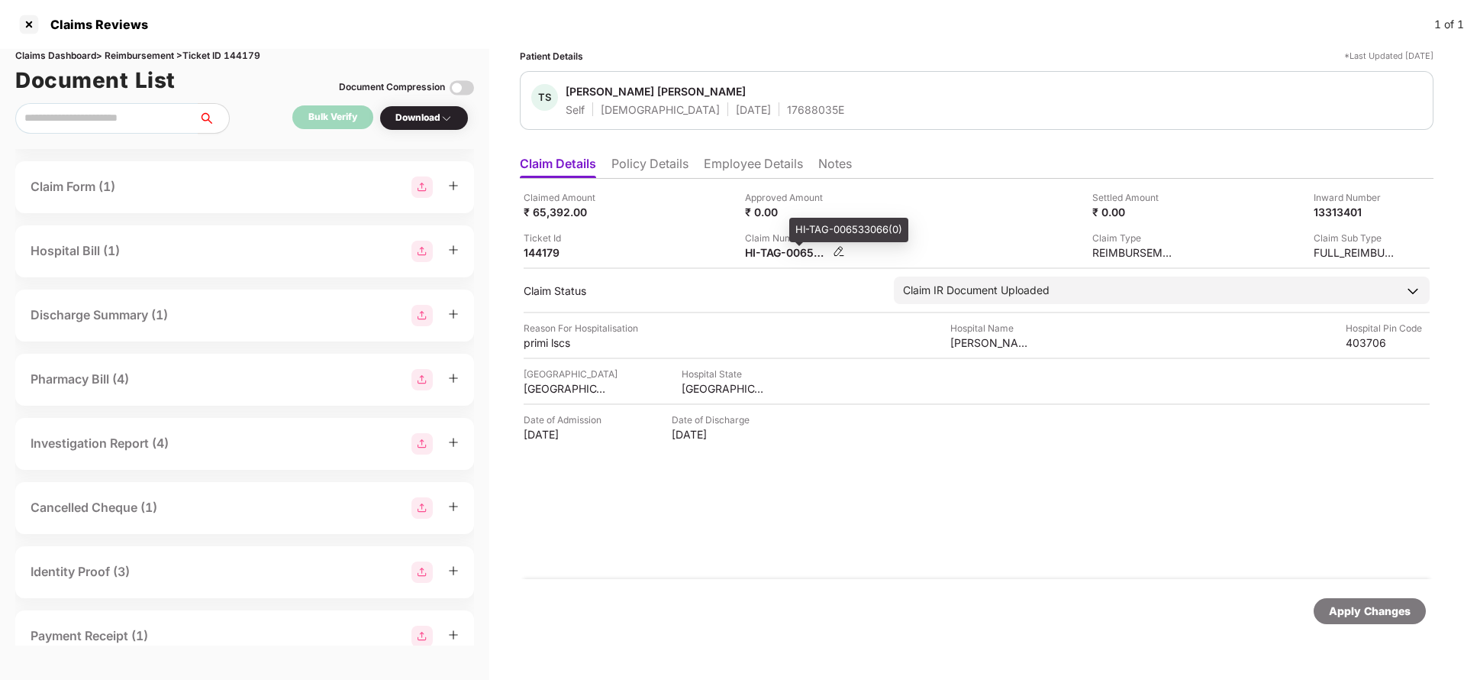
click at [785, 256] on div "HI-TAG-006533066(0)" at bounding box center [787, 252] width 84 height 15
copy div
click at [787, 111] on div "17688035E" at bounding box center [815, 109] width 57 height 15
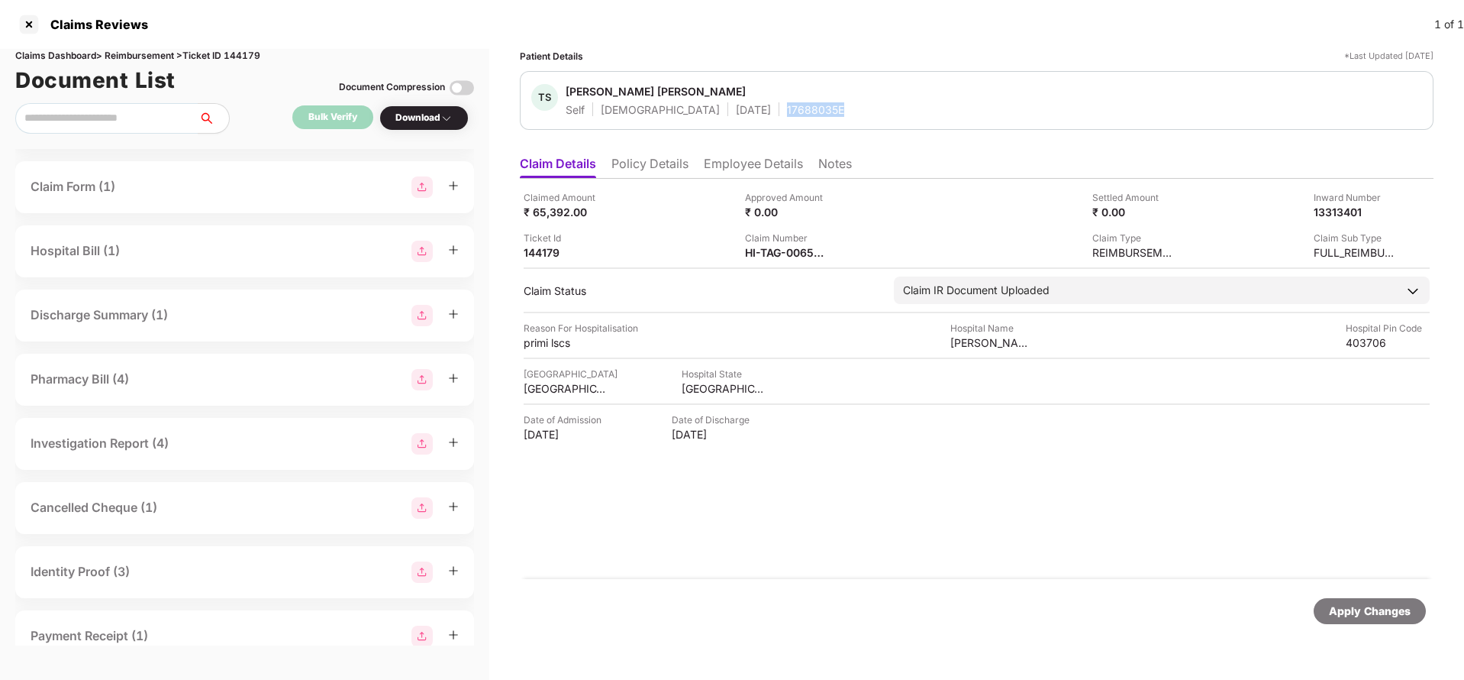
click at [787, 111] on div "17688035E" at bounding box center [815, 109] width 57 height 15
copy div "17688035E"
click at [1337, 602] on div "Apply Changes" at bounding box center [1370, 610] width 82 height 17
click at [243, 49] on div "Claims Dashboard > Reimbursement > Ticket ID 144179" at bounding box center [244, 56] width 459 height 15
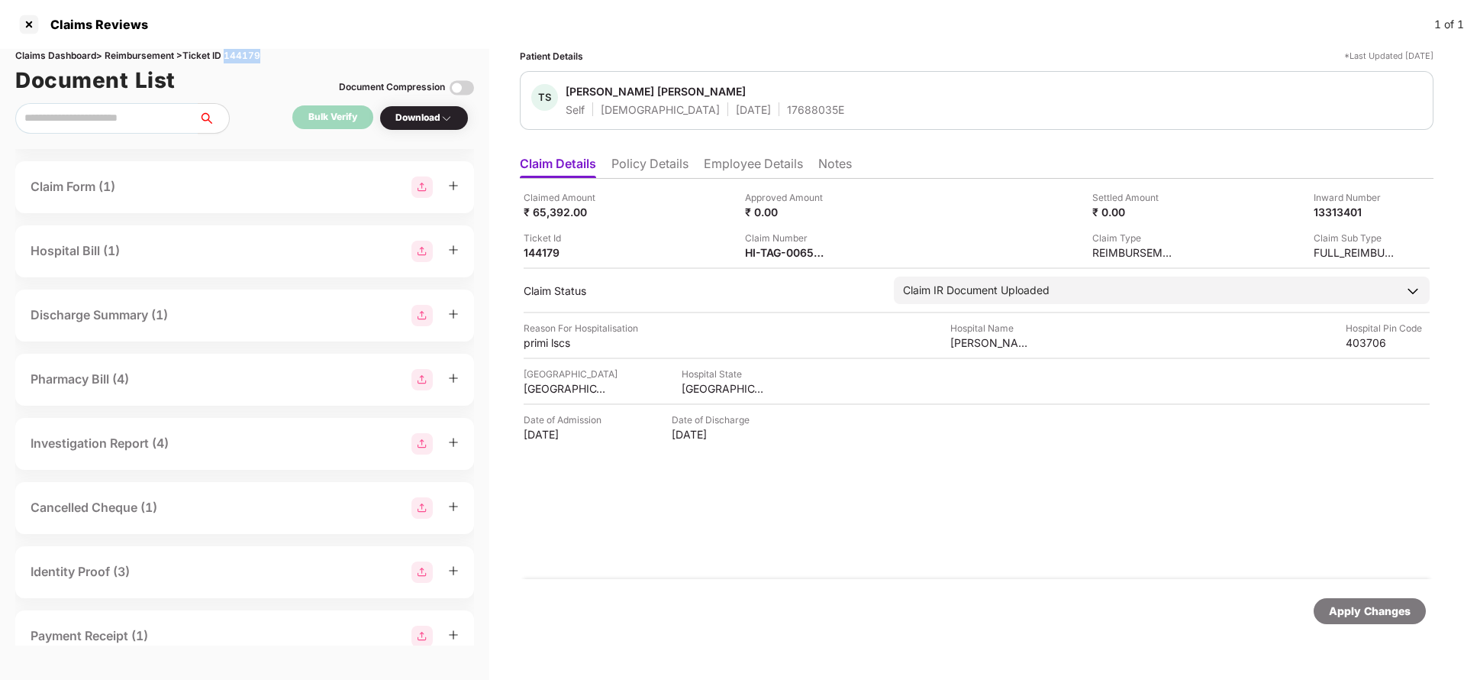
click at [243, 49] on div "Claims Dashboard > Reimbursement > Ticket ID 144179" at bounding box center [244, 56] width 459 height 15
copy div "144179"
click at [1344, 608] on div "Apply Changes" at bounding box center [1370, 610] width 82 height 17
